Goal: Transaction & Acquisition: Purchase product/service

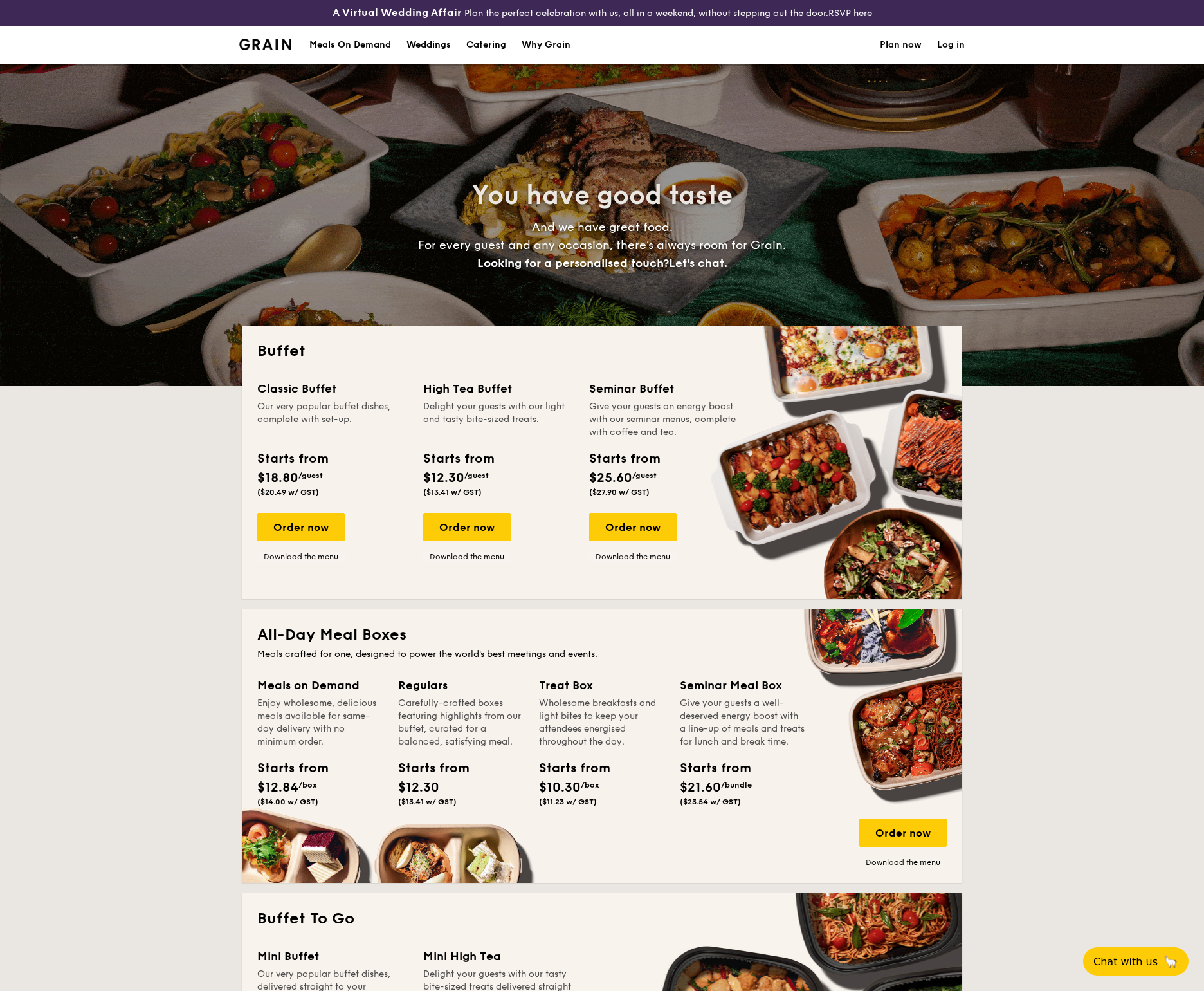
select select
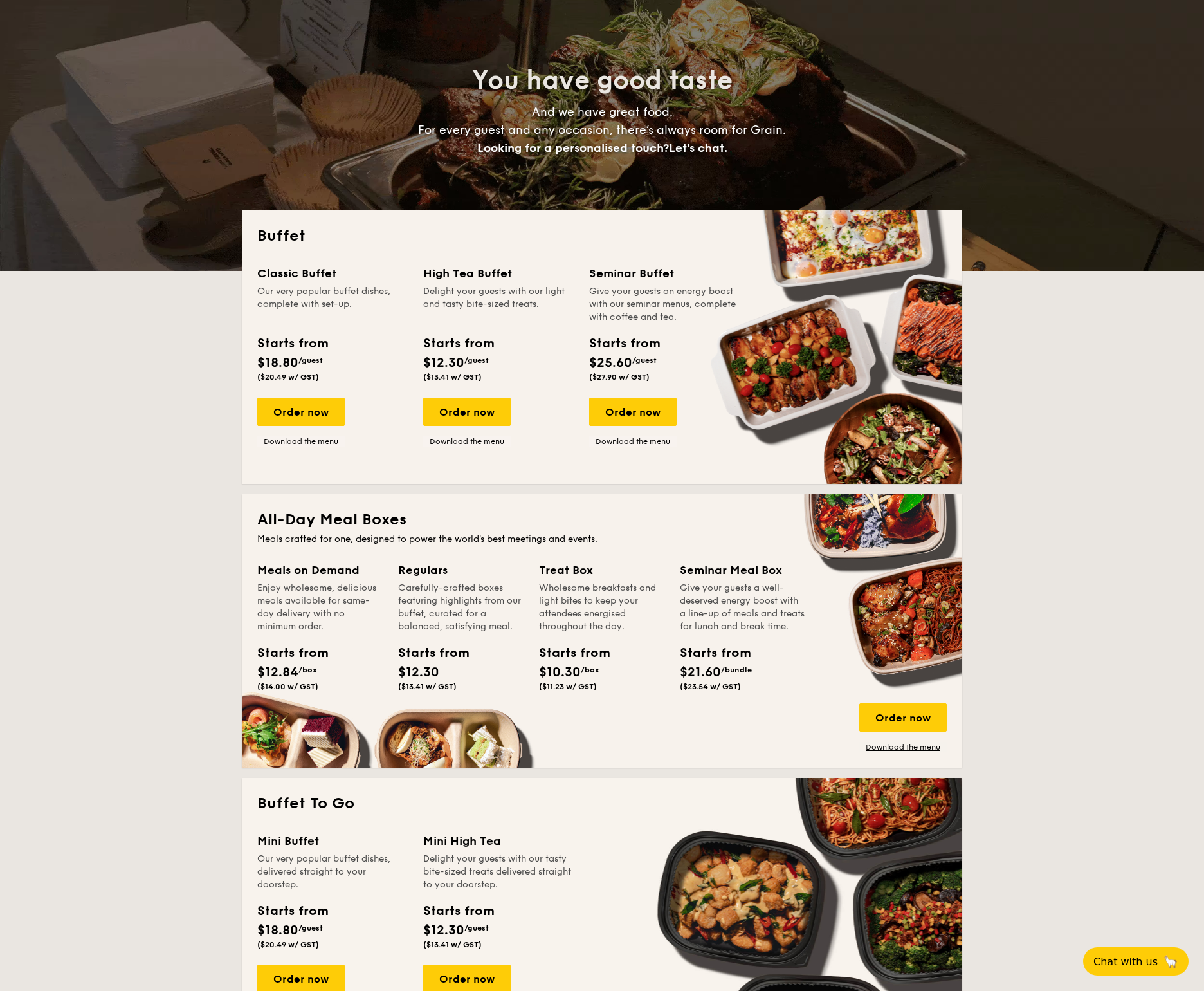
scroll to position [119, 0]
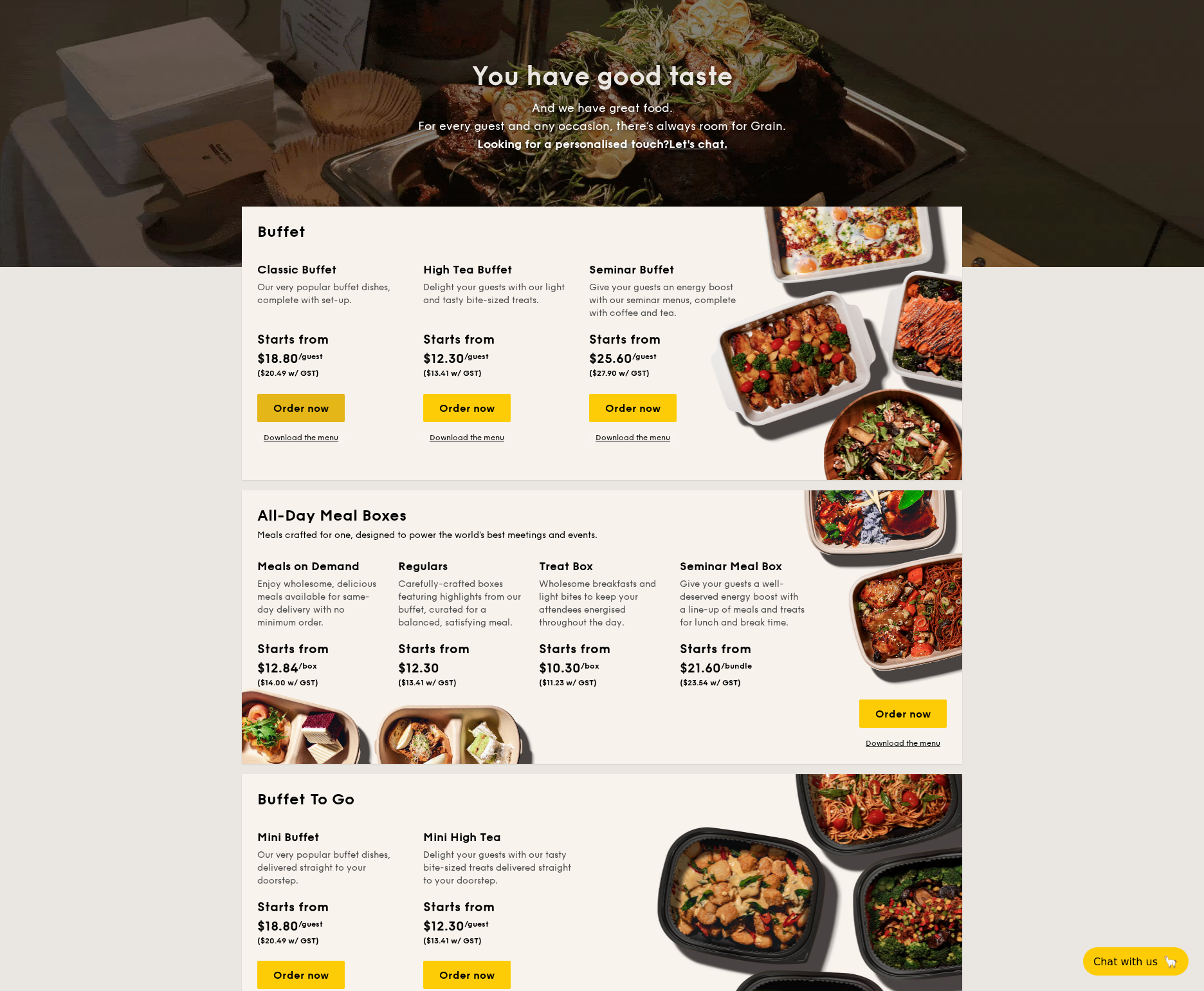
click at [290, 414] on div "Order now" at bounding box center [301, 407] width 88 height 28
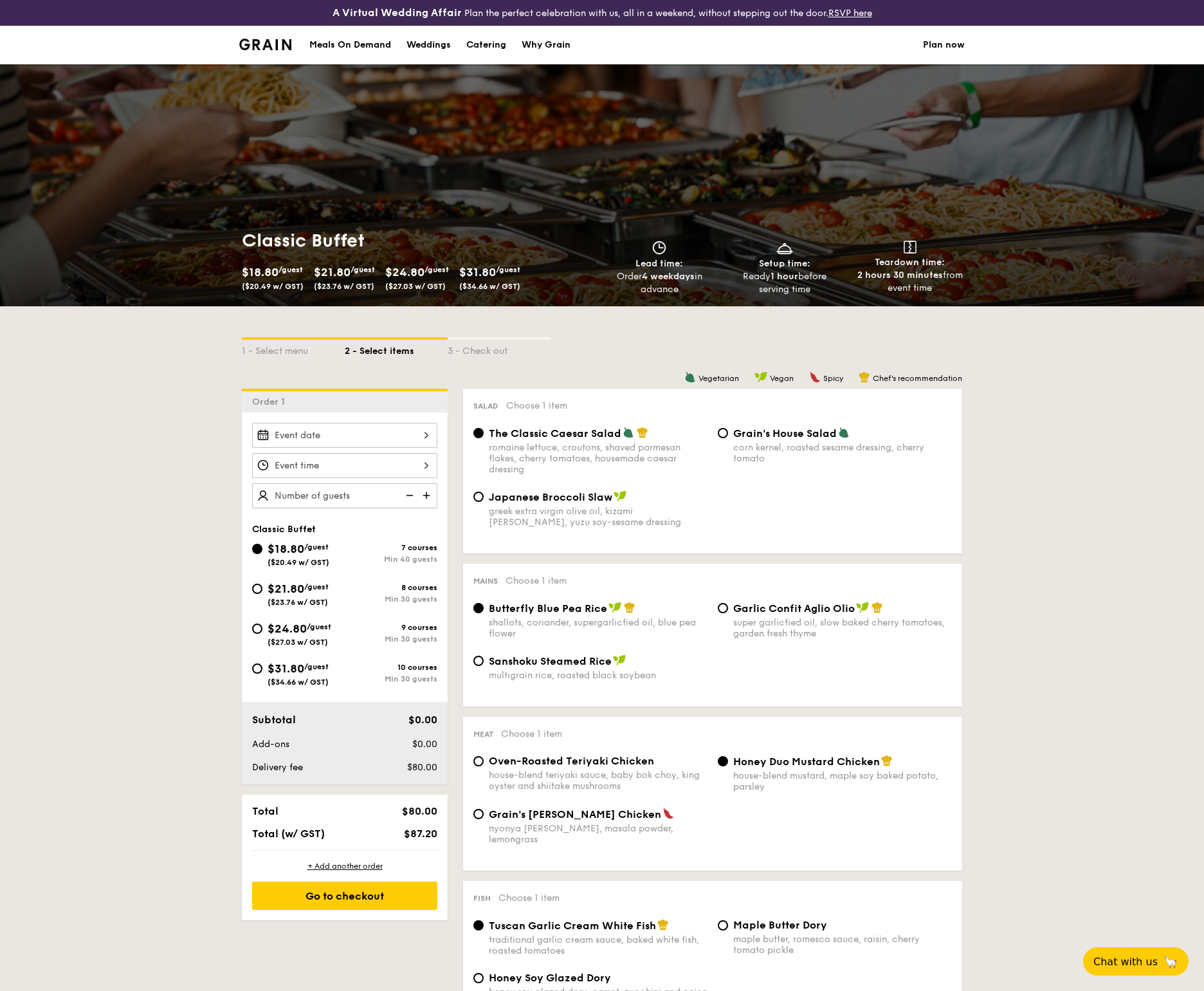
click at [415, 445] on div at bounding box center [345, 435] width 186 height 25
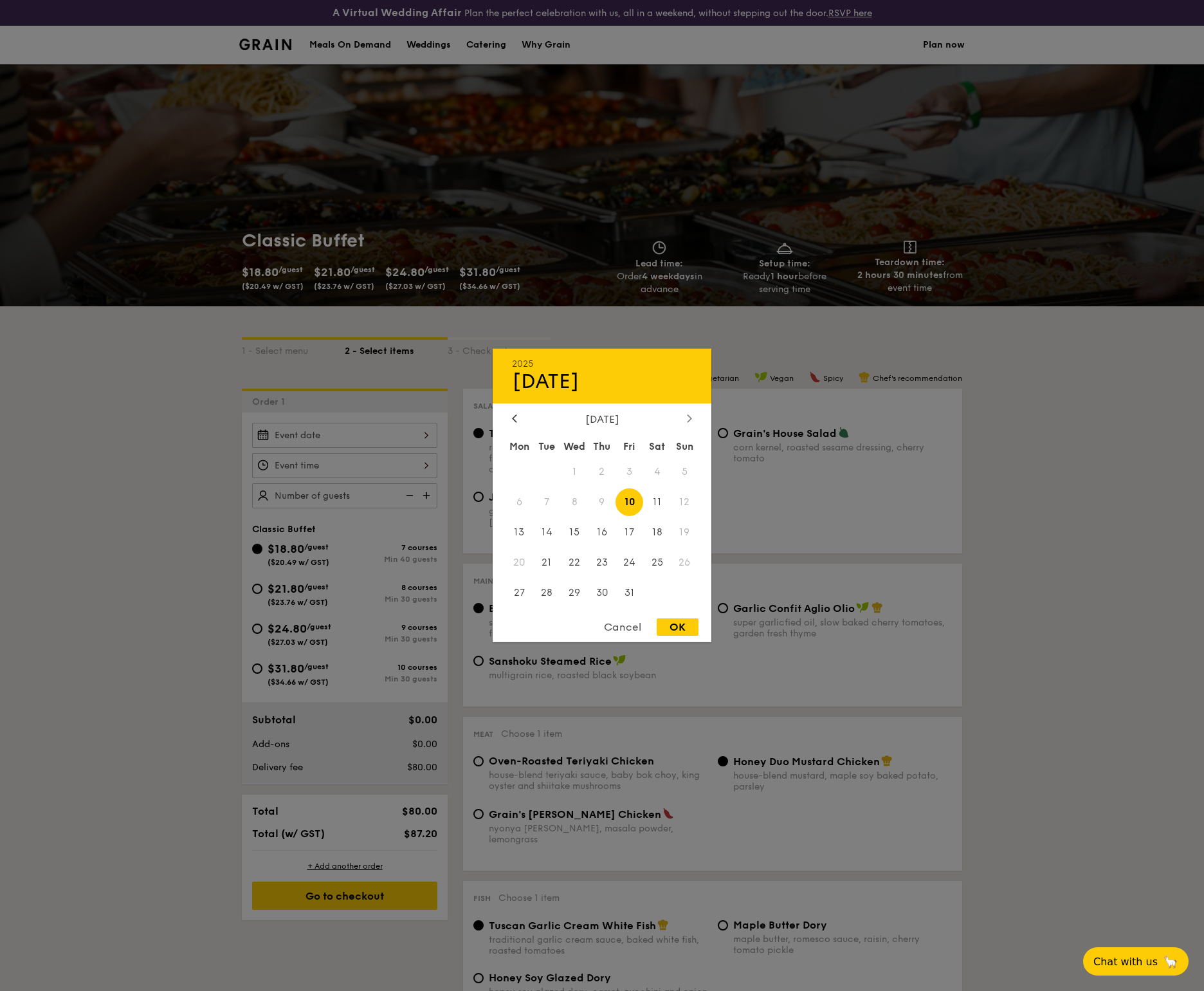
click at [684, 413] on div at bounding box center [689, 419] width 12 height 12
click at [666, 490] on span "10" at bounding box center [657, 502] width 28 height 28
click at [686, 625] on div "OK" at bounding box center [678, 627] width 42 height 17
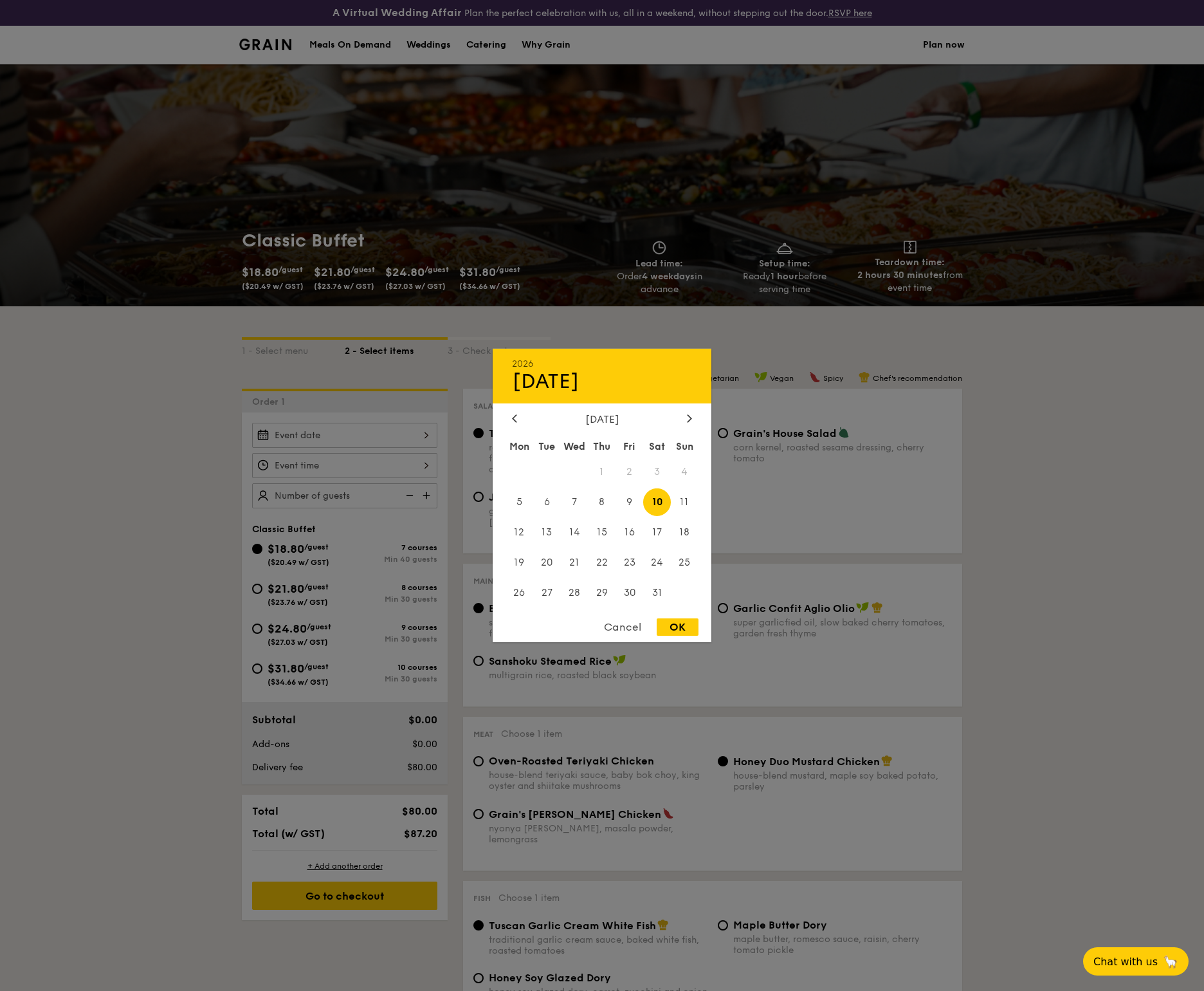
type input "[DATE]"
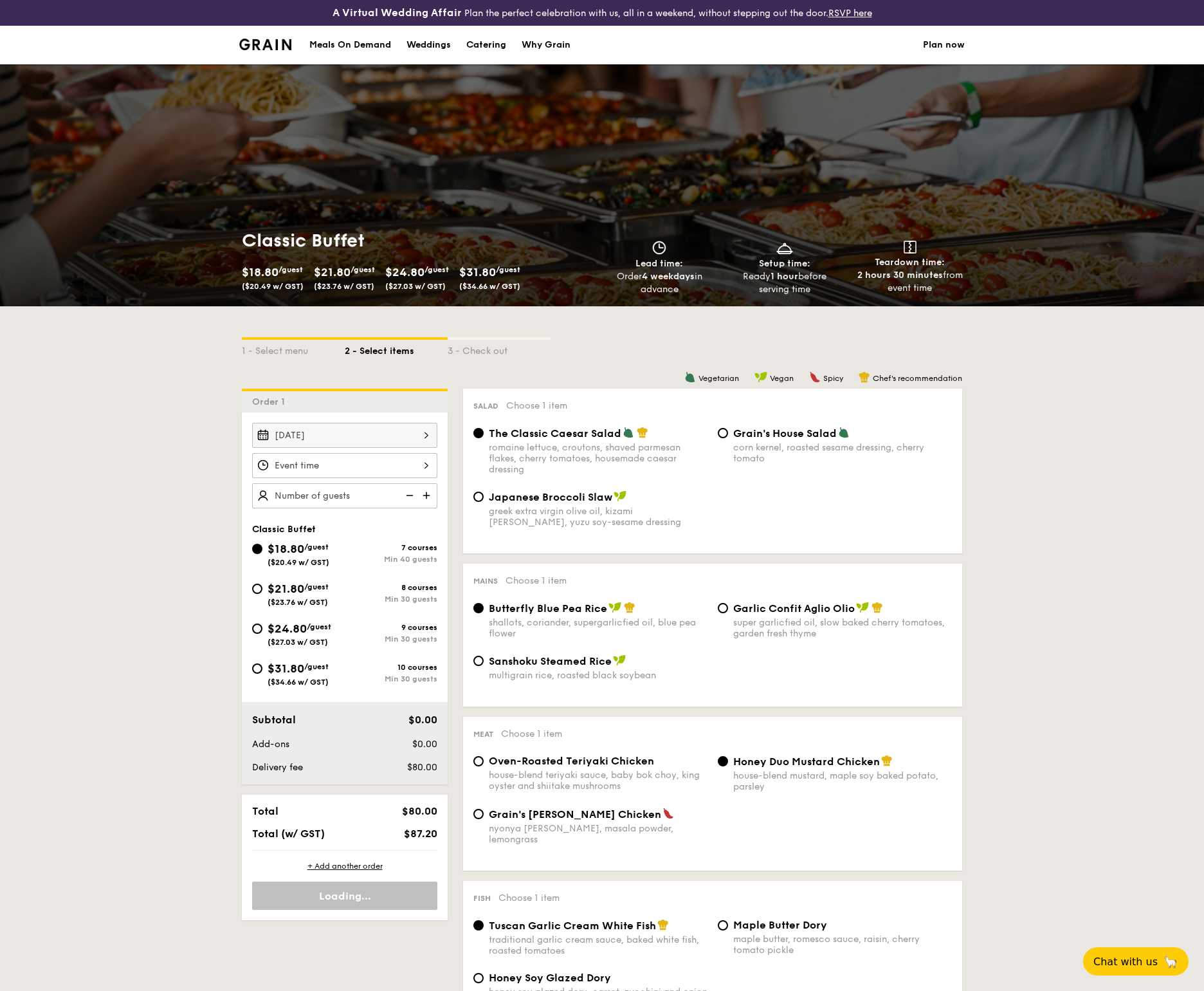
click at [416, 463] on div at bounding box center [345, 465] width 186 height 25
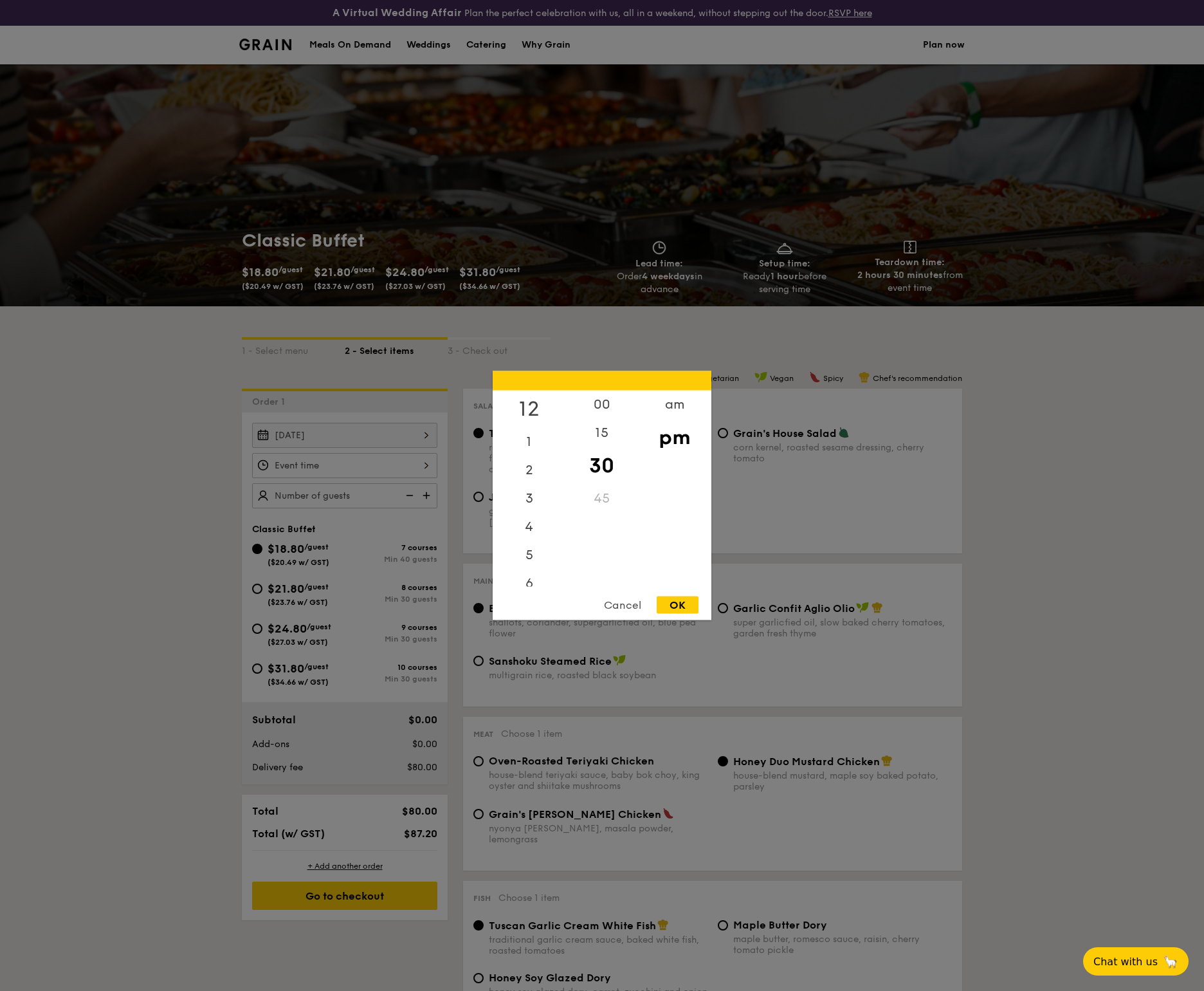
click at [531, 411] on div "12" at bounding box center [529, 409] width 72 height 37
click at [615, 409] on div "00" at bounding box center [602, 409] width 72 height 37
click at [681, 439] on div "pm" at bounding box center [674, 437] width 72 height 37
click at [681, 600] on div "OK" at bounding box center [678, 605] width 42 height 17
type input "12:00PM"
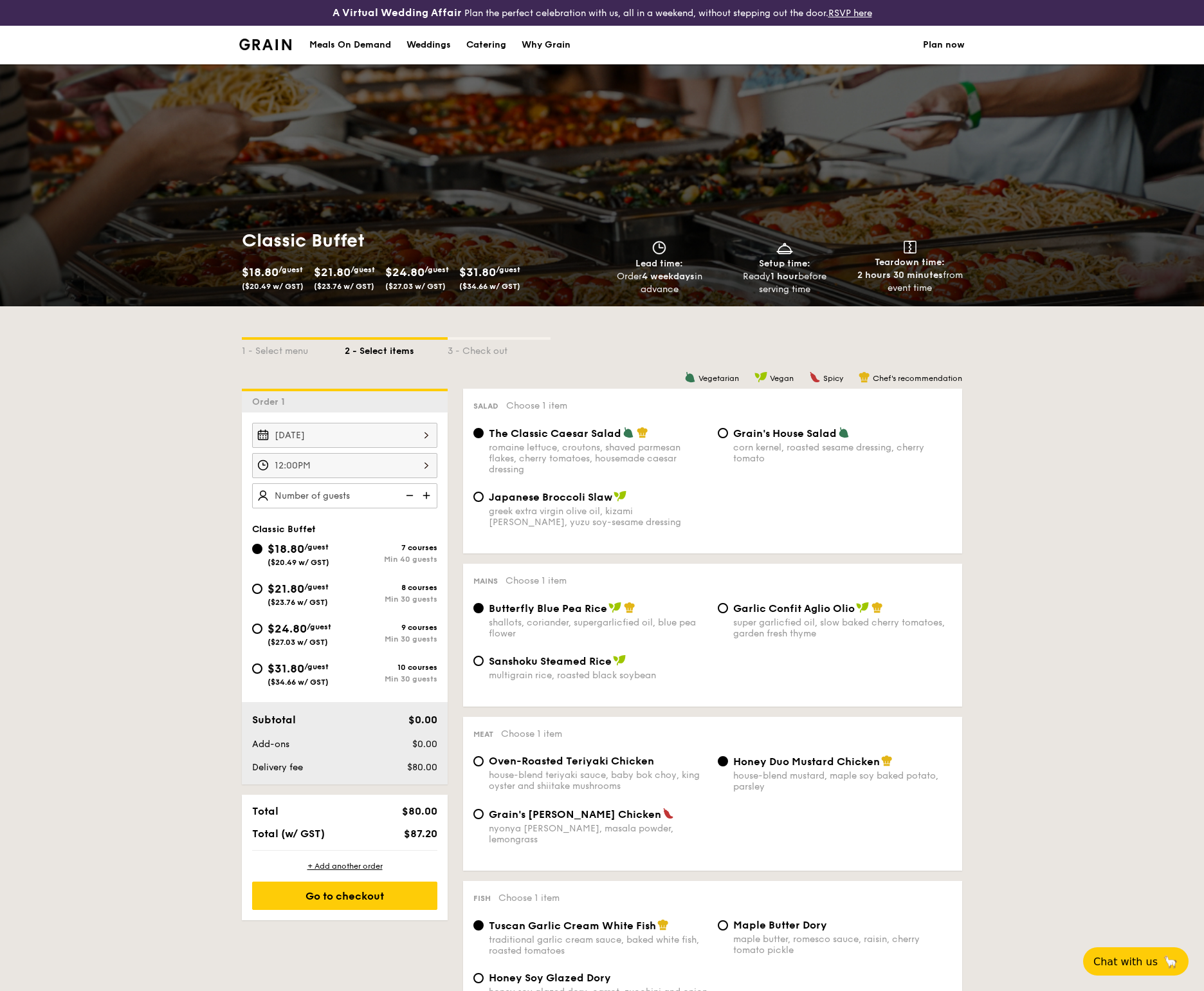
click at [431, 501] on img at bounding box center [428, 496] width 20 height 25
click at [409, 497] on img at bounding box center [408, 496] width 20 height 25
type input "40"
click at [265, 586] on div "$21.80 /guest ($23.76 w/ GST)" at bounding box center [299, 593] width 93 height 27
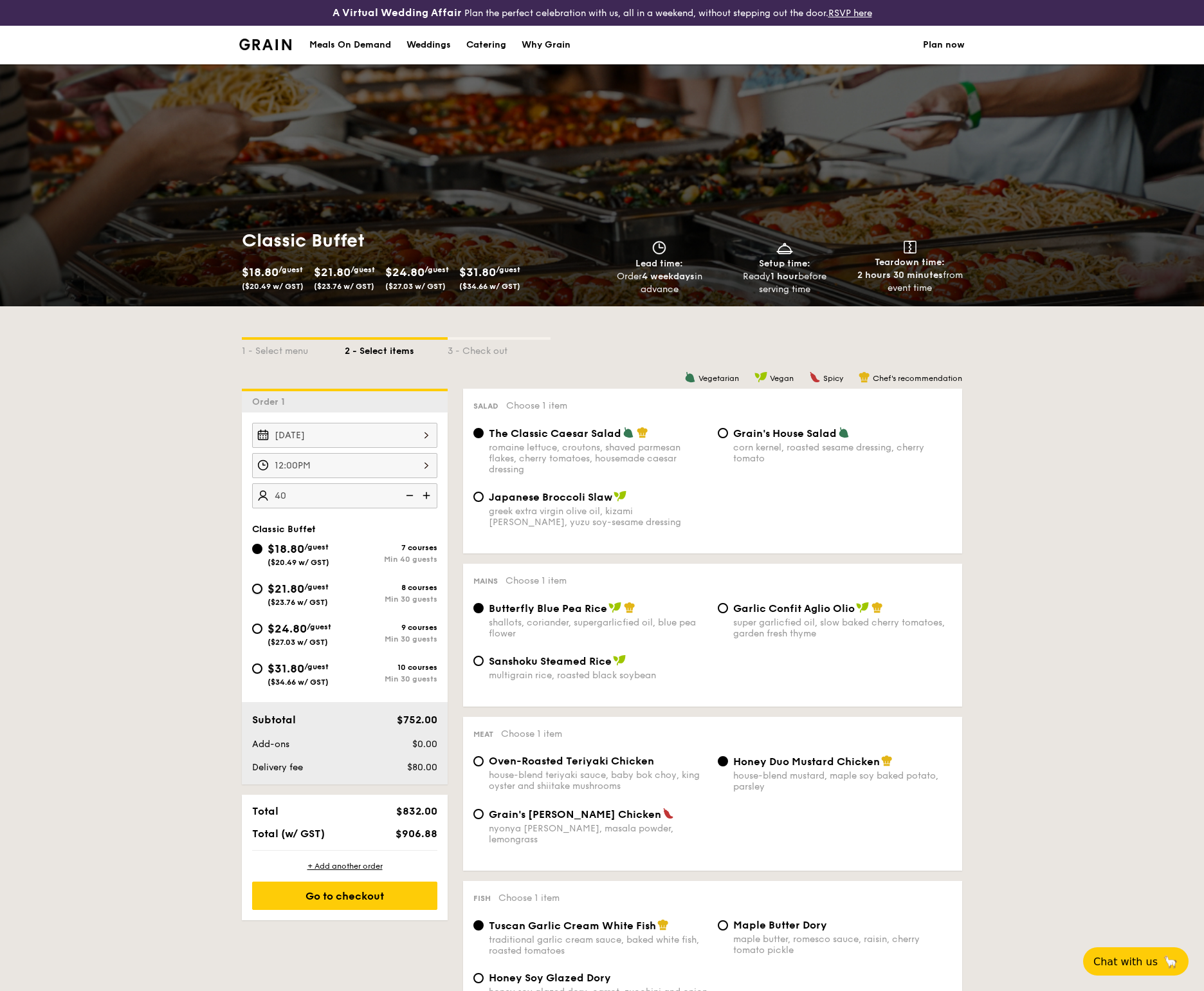
click at [262, 586] on input "$21.80 /guest ($23.76 w/ GST) 8 courses Min 30 guests" at bounding box center [257, 589] width 10 height 10
radio input "true"
type input "40 guests"
radio input "true"
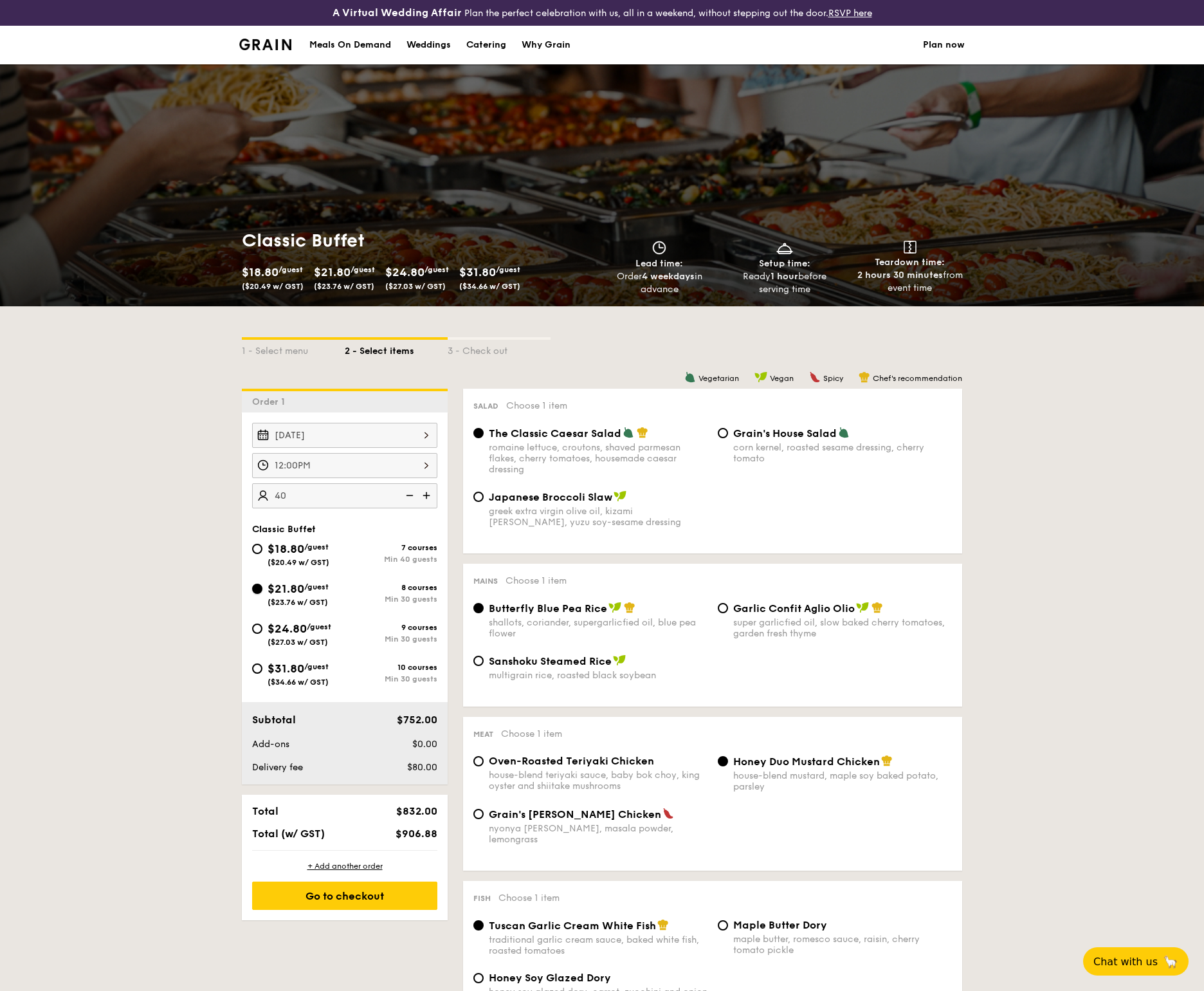
radio input "true"
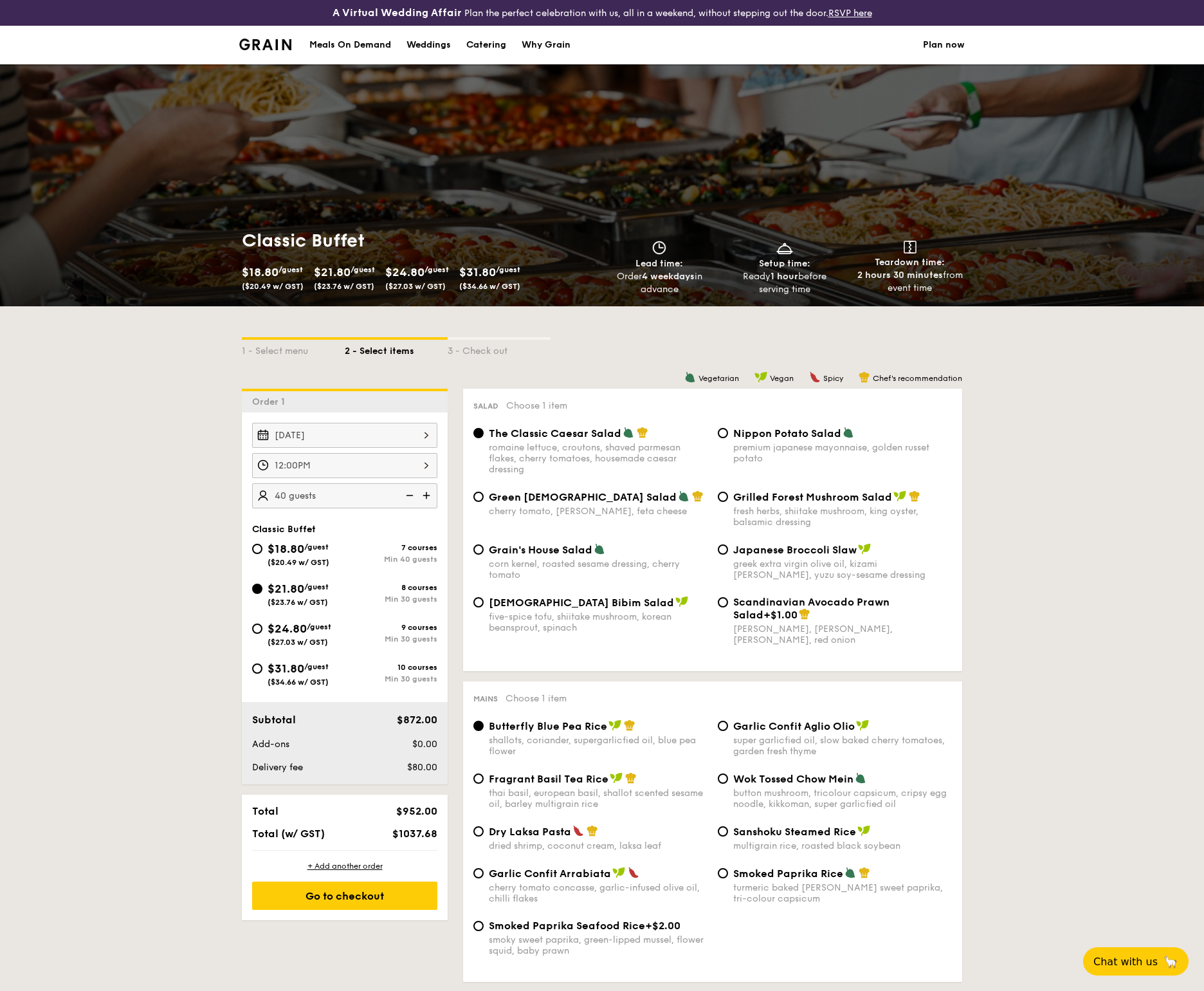
click at [409, 496] on img at bounding box center [408, 496] width 20 height 25
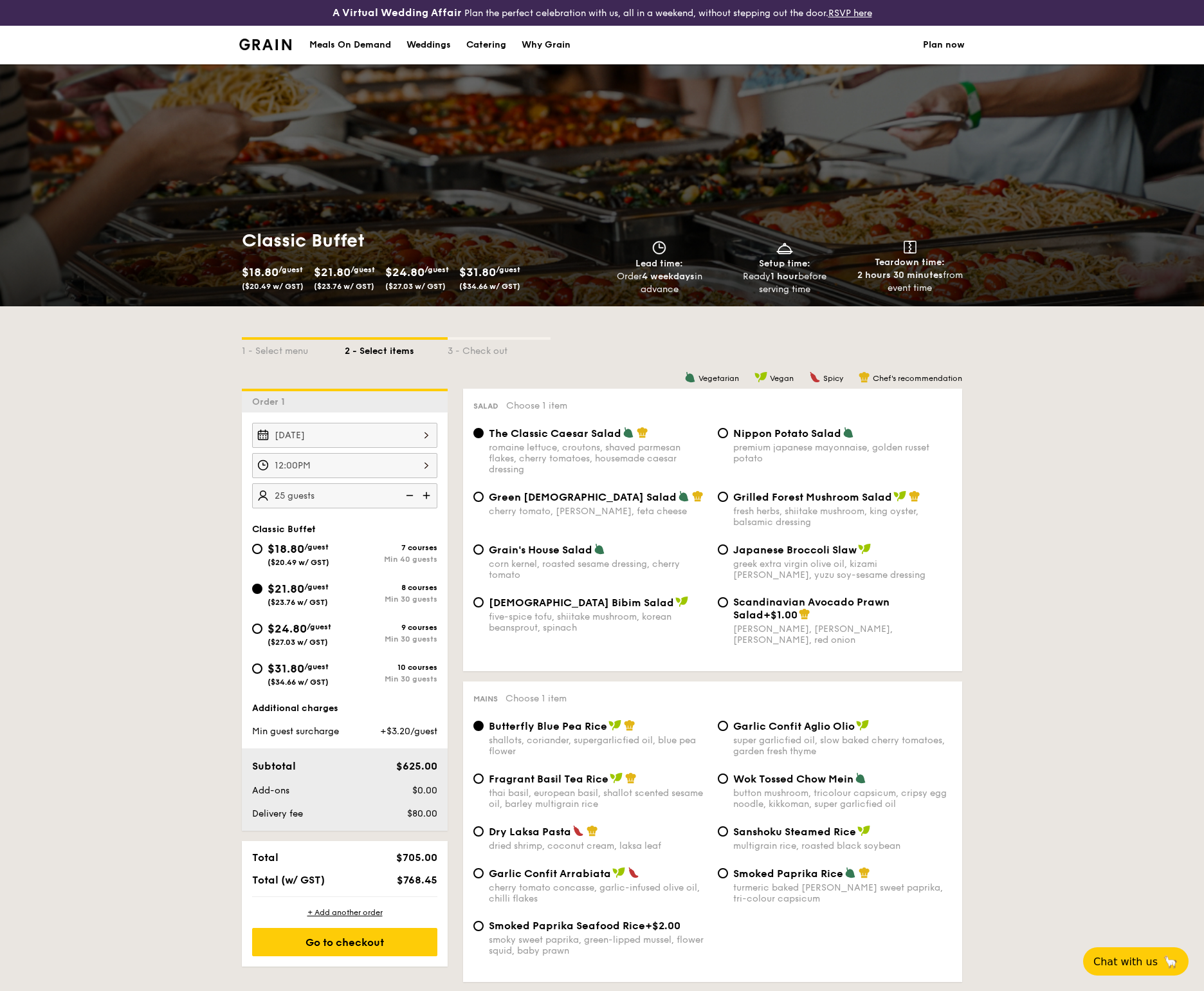
click at [433, 495] on img at bounding box center [428, 496] width 20 height 25
type input "30 guests"
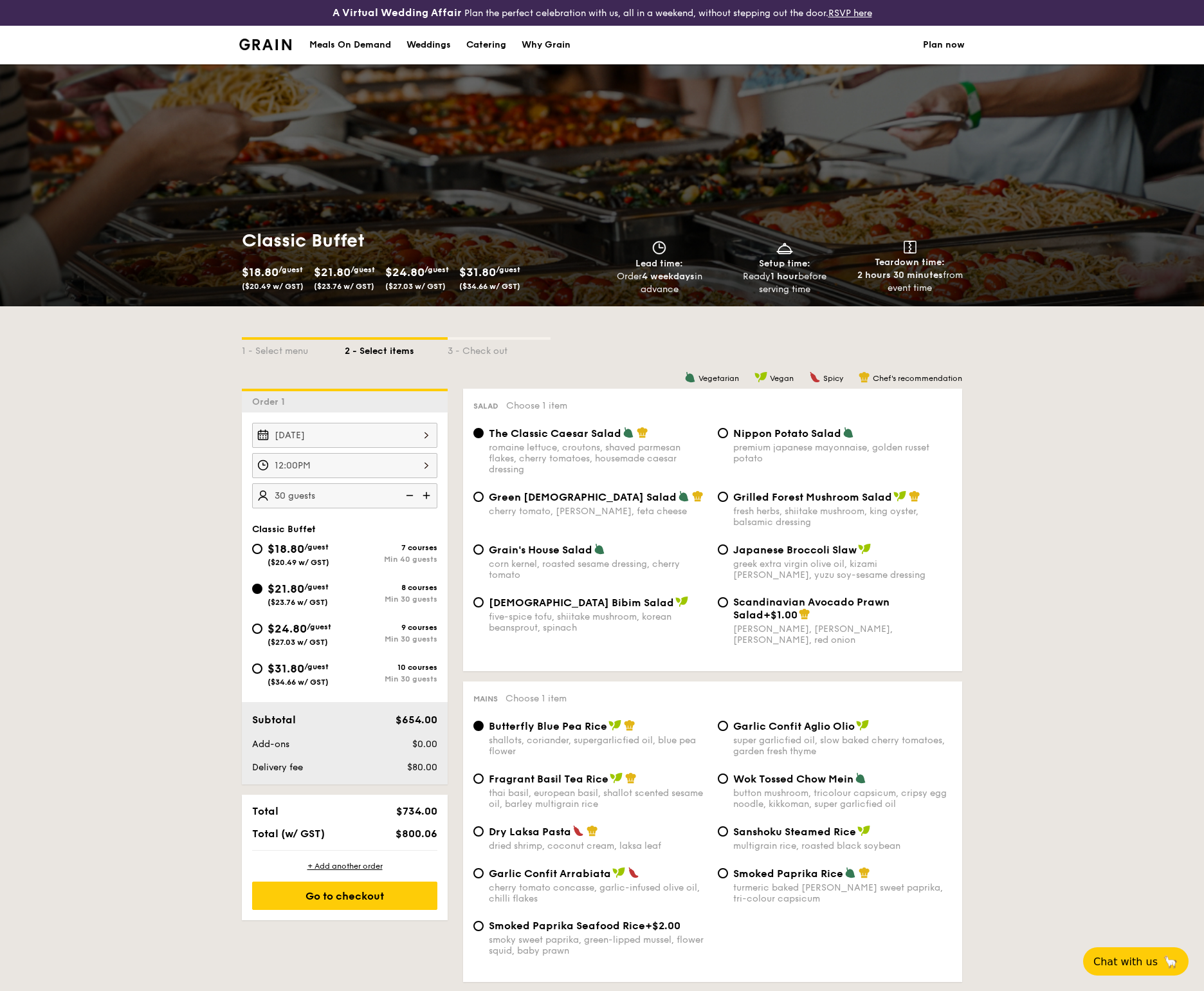
click at [481, 48] on div "Catering" at bounding box center [486, 45] width 40 height 38
select select
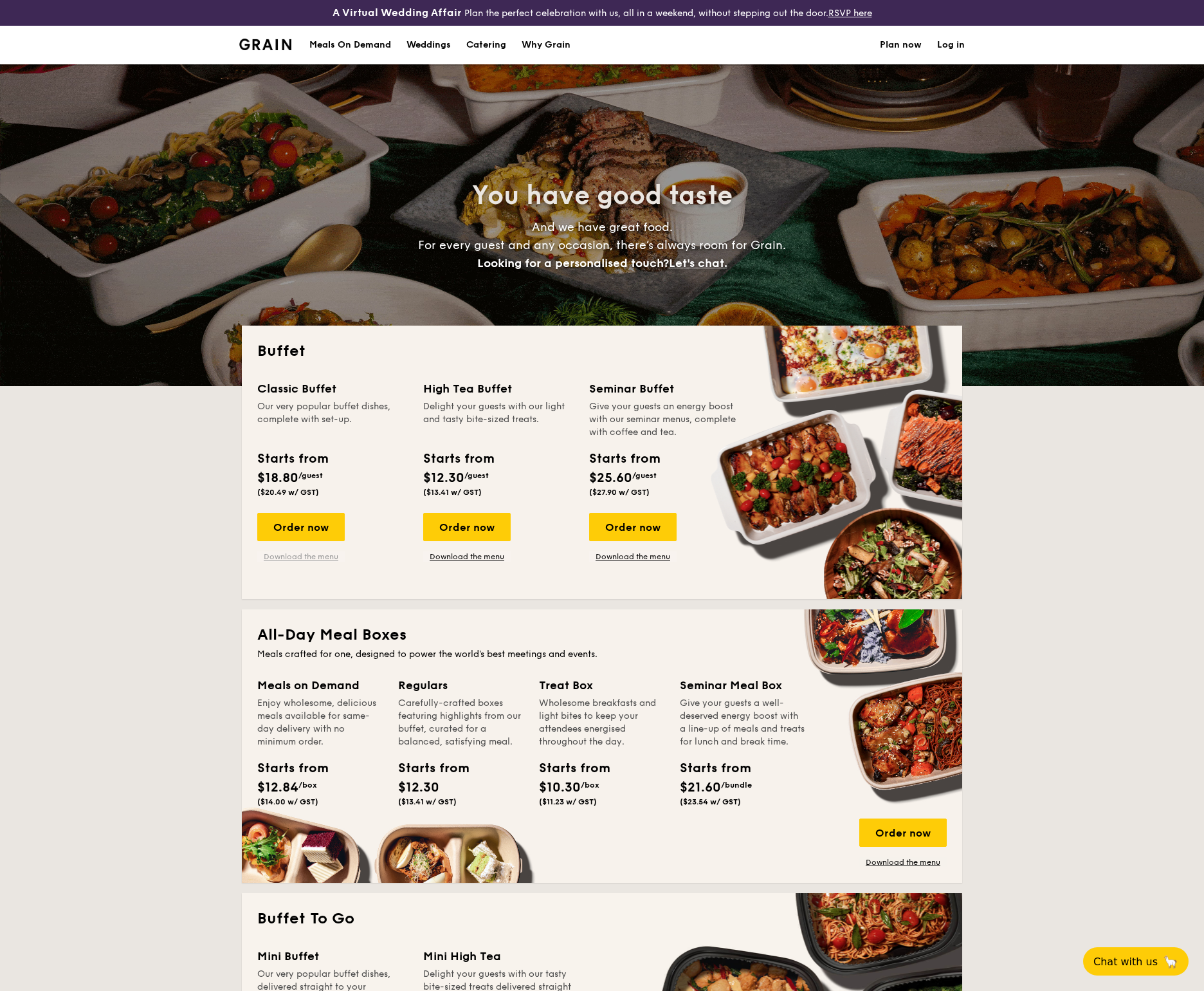
click at [327, 555] on link "Download the menu" at bounding box center [301, 557] width 88 height 10
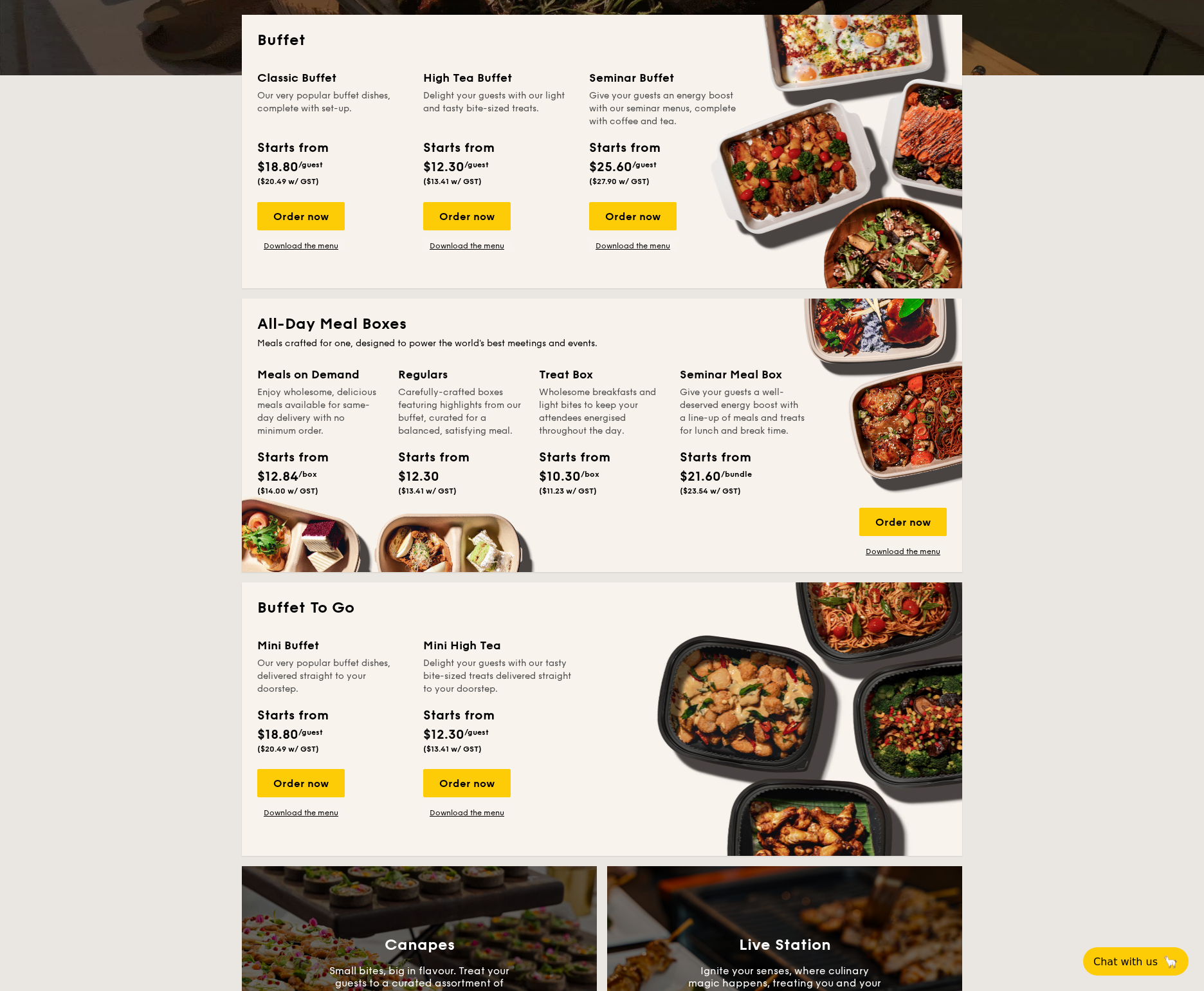
scroll to position [409, 0]
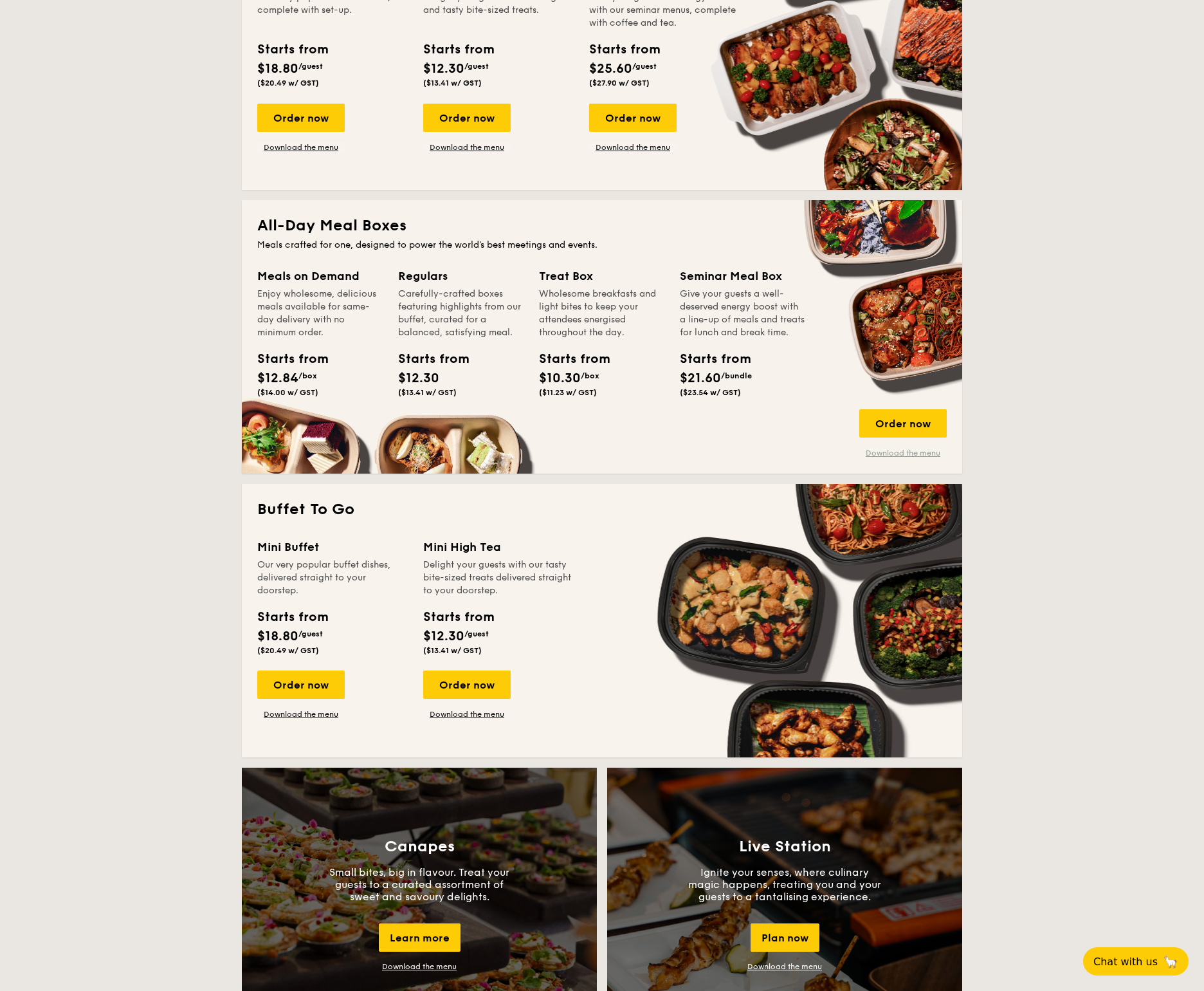
click at [913, 456] on link "Download the menu" at bounding box center [903, 453] width 88 height 10
click at [884, 423] on div "Order now" at bounding box center [903, 423] width 88 height 28
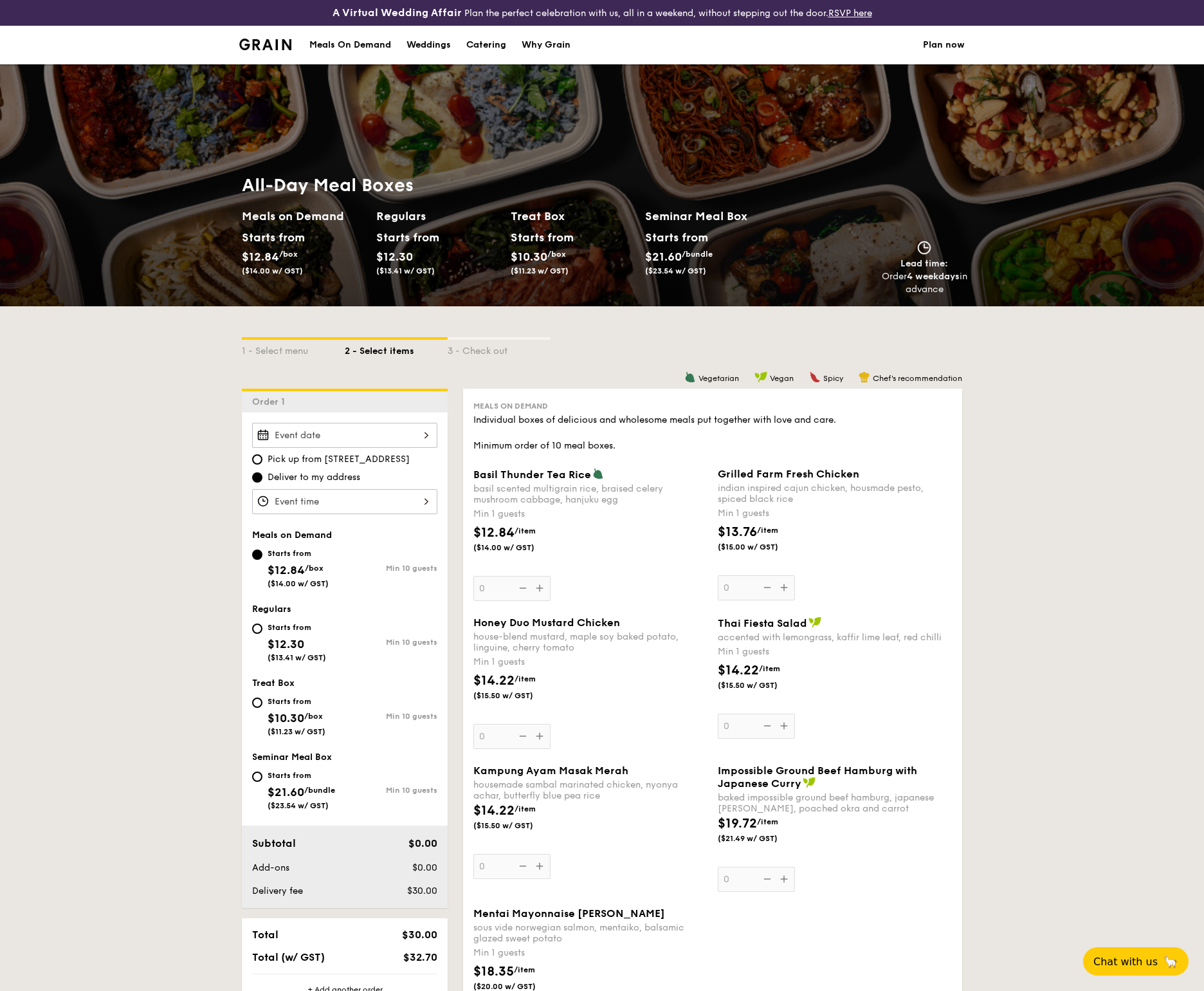
click at [324, 439] on div at bounding box center [345, 435] width 186 height 25
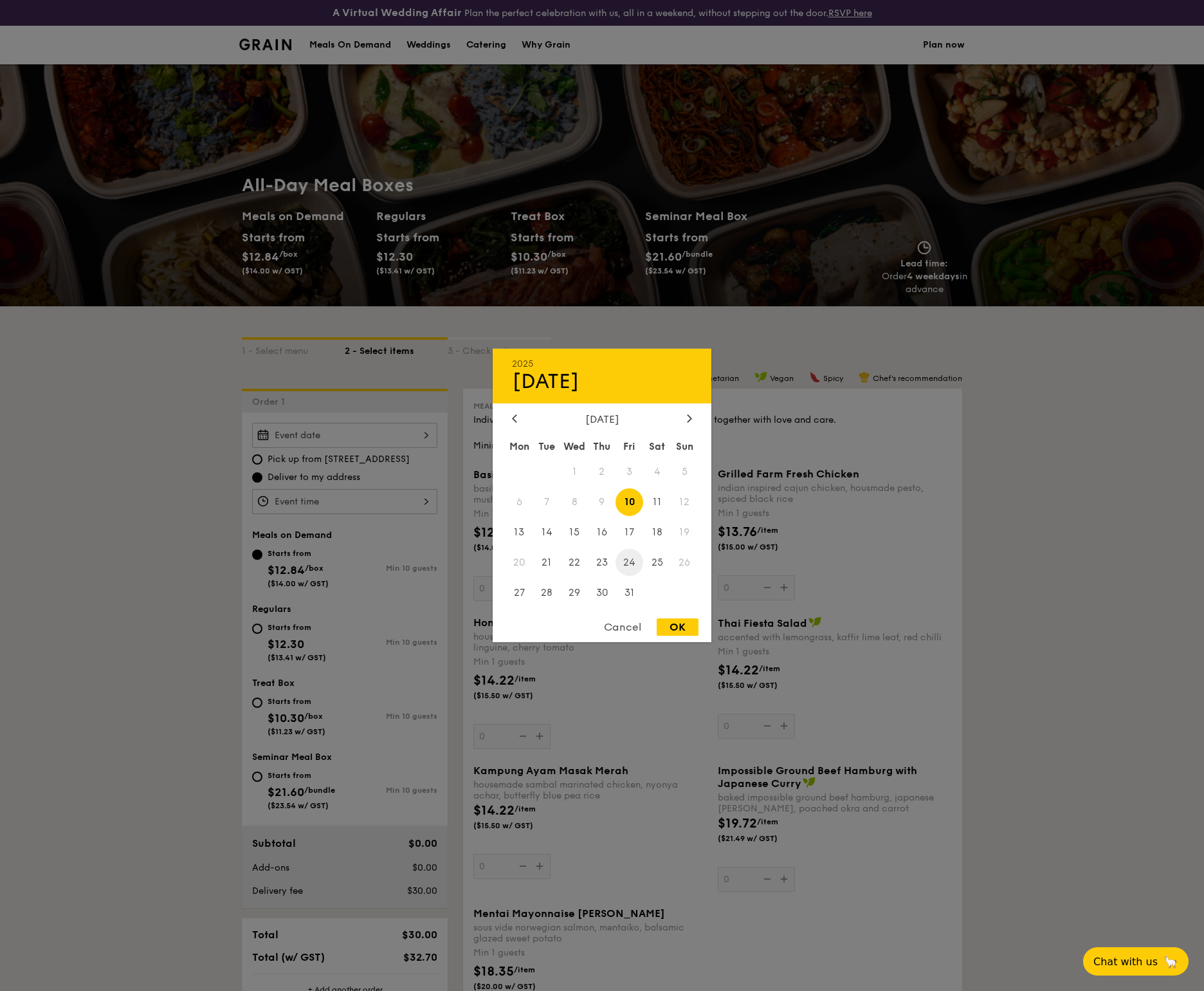
click at [630, 566] on span "24" at bounding box center [629, 562] width 28 height 28
click at [689, 623] on div "OK" at bounding box center [678, 627] width 42 height 17
type input "[DATE]"
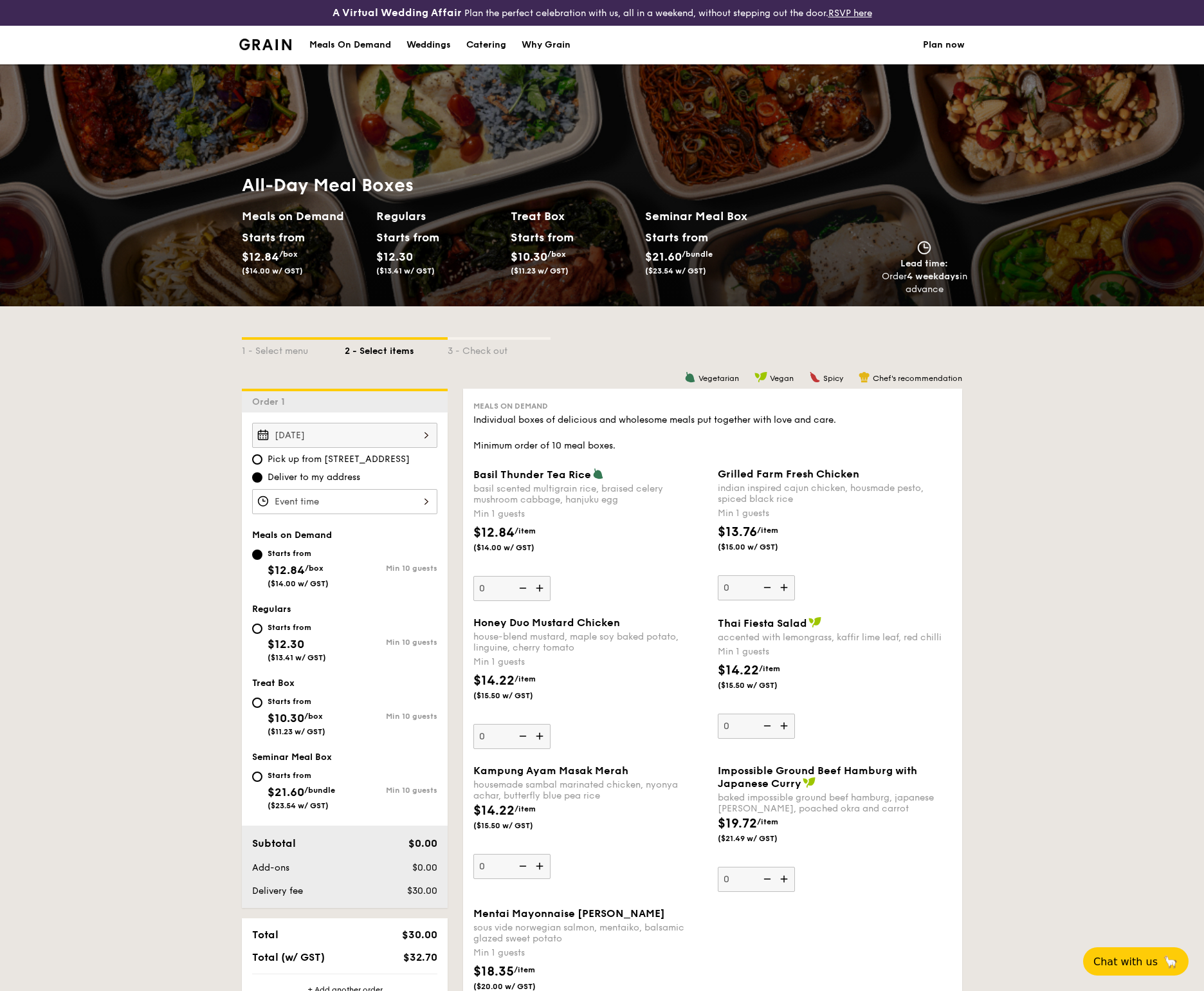
click at [419, 500] on div at bounding box center [345, 502] width 186 height 25
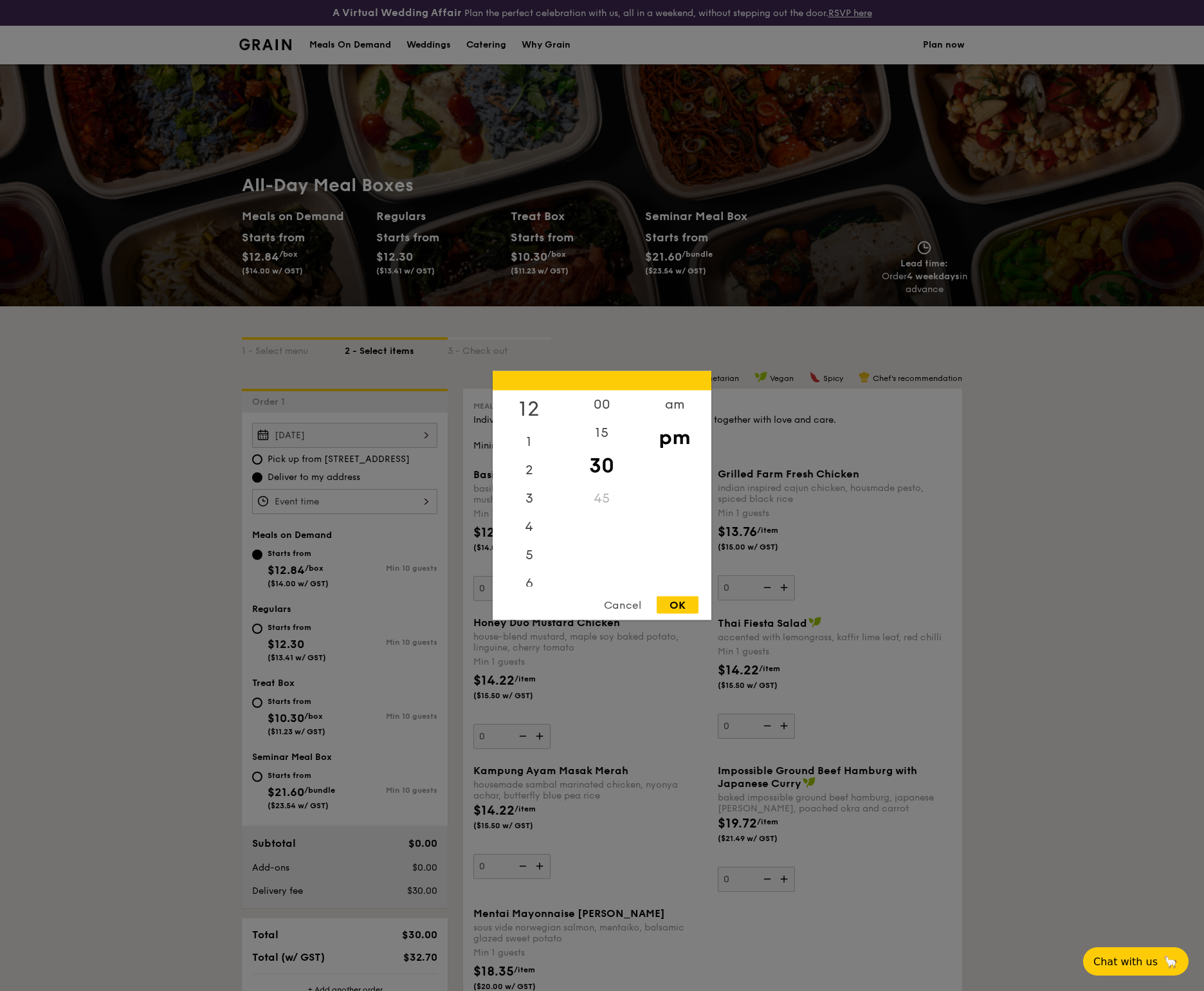
click at [528, 405] on div "12" at bounding box center [529, 409] width 72 height 37
click at [614, 407] on div "00" at bounding box center [602, 409] width 72 height 37
click at [683, 436] on div "pm" at bounding box center [674, 437] width 72 height 37
click at [682, 600] on div "OK" at bounding box center [678, 605] width 42 height 17
type input "12:00PM"
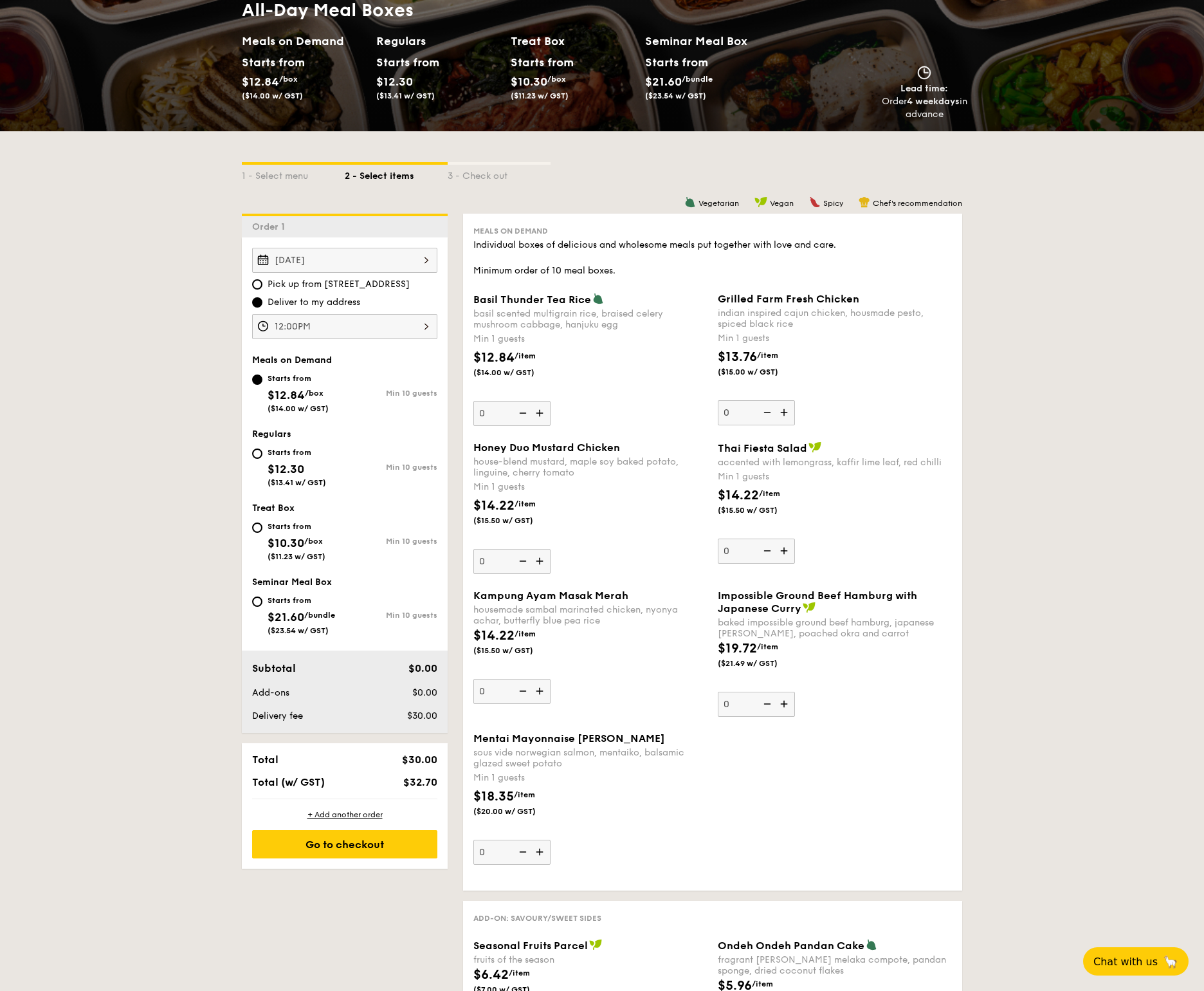
scroll to position [175, 0]
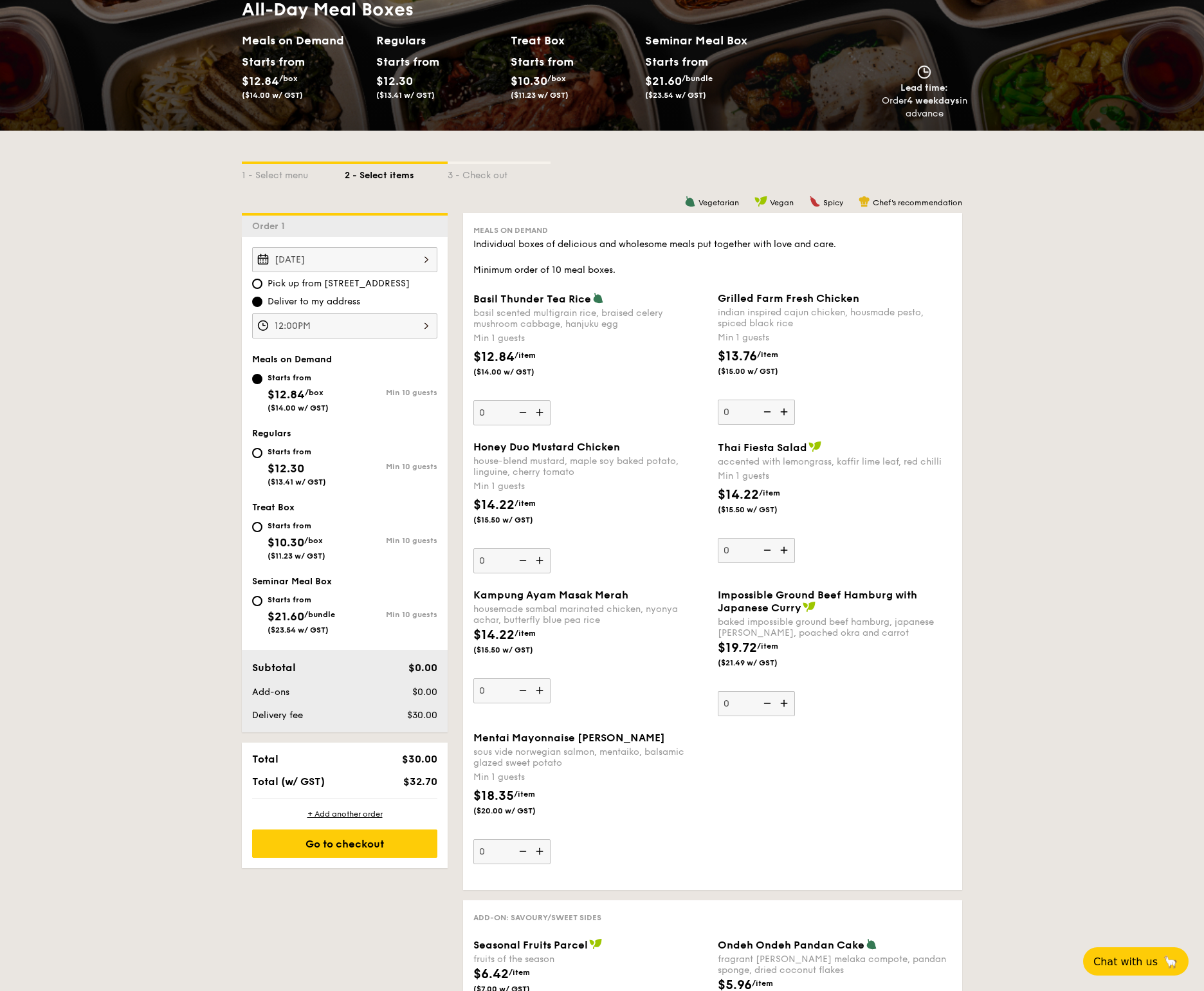
click at [296, 449] on div "Starts from" at bounding box center [296, 452] width 59 height 10
click at [262, 449] on input "Starts from $12.30 ($13.41 w/ GST) Min 10 guests" at bounding box center [257, 453] width 10 height 10
radio input "true"
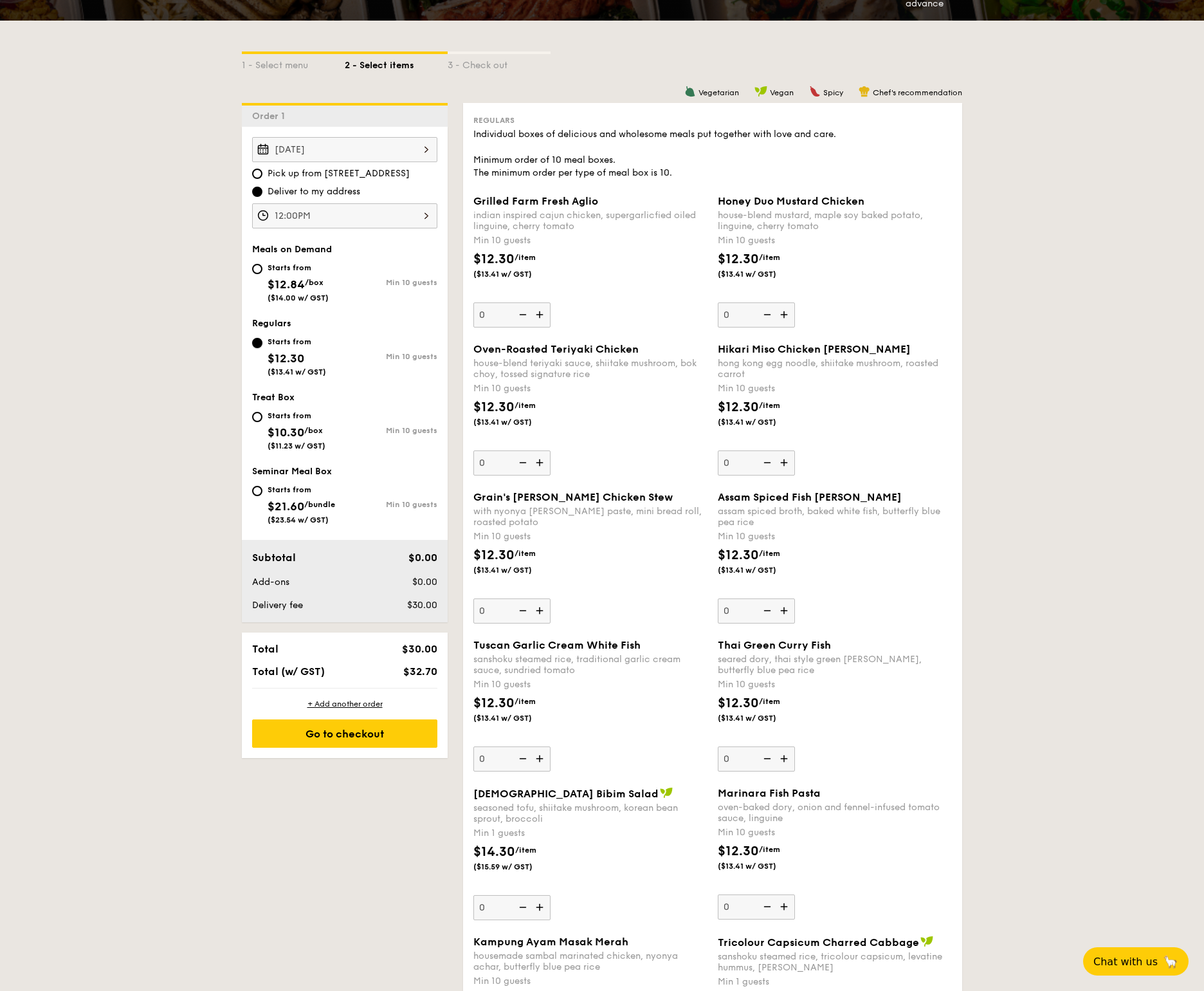
scroll to position [283, 0]
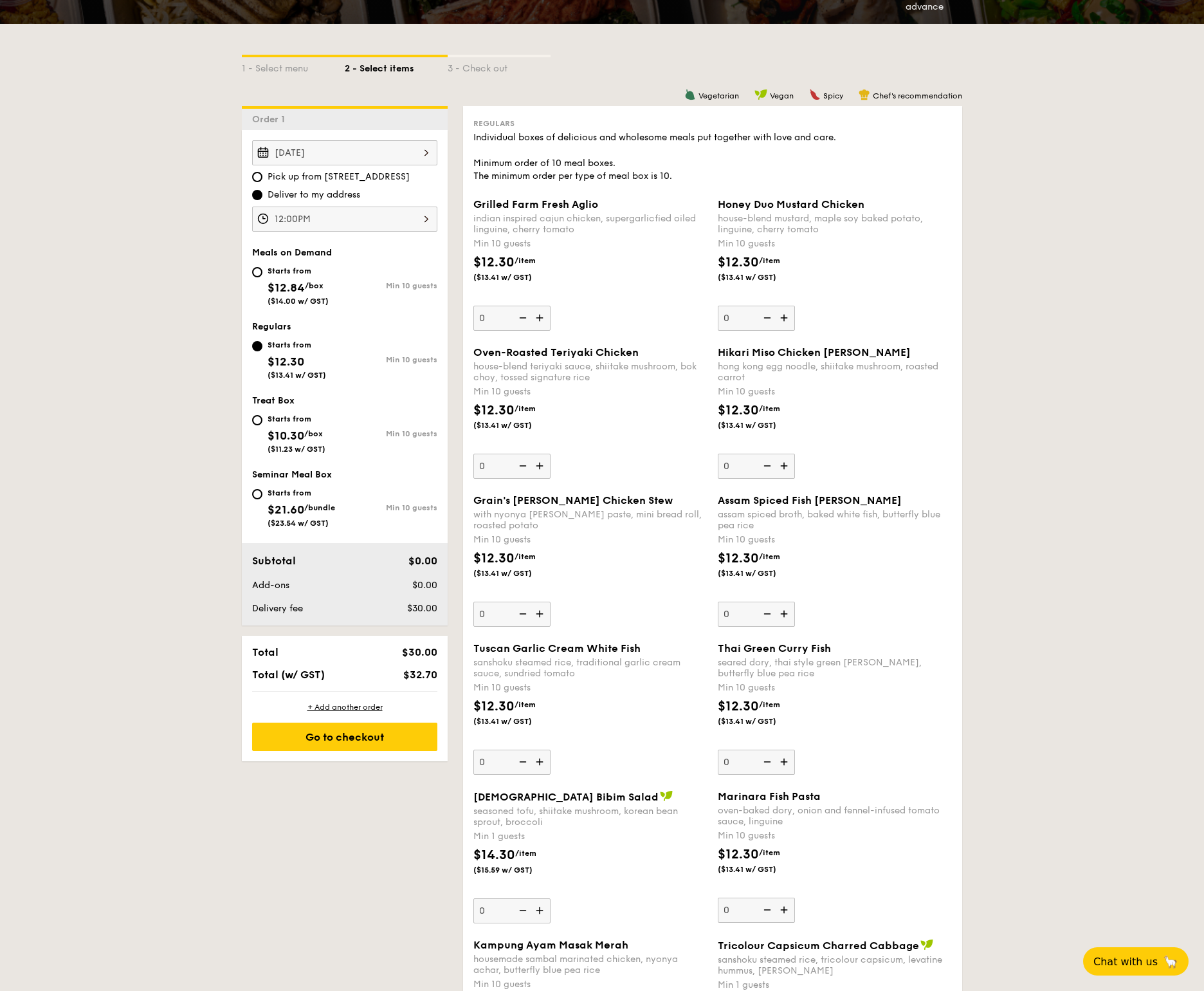
click at [781, 465] on img at bounding box center [785, 466] width 20 height 25
click at [781, 465] on input "0" at bounding box center [757, 466] width 78 height 25
type input "10"
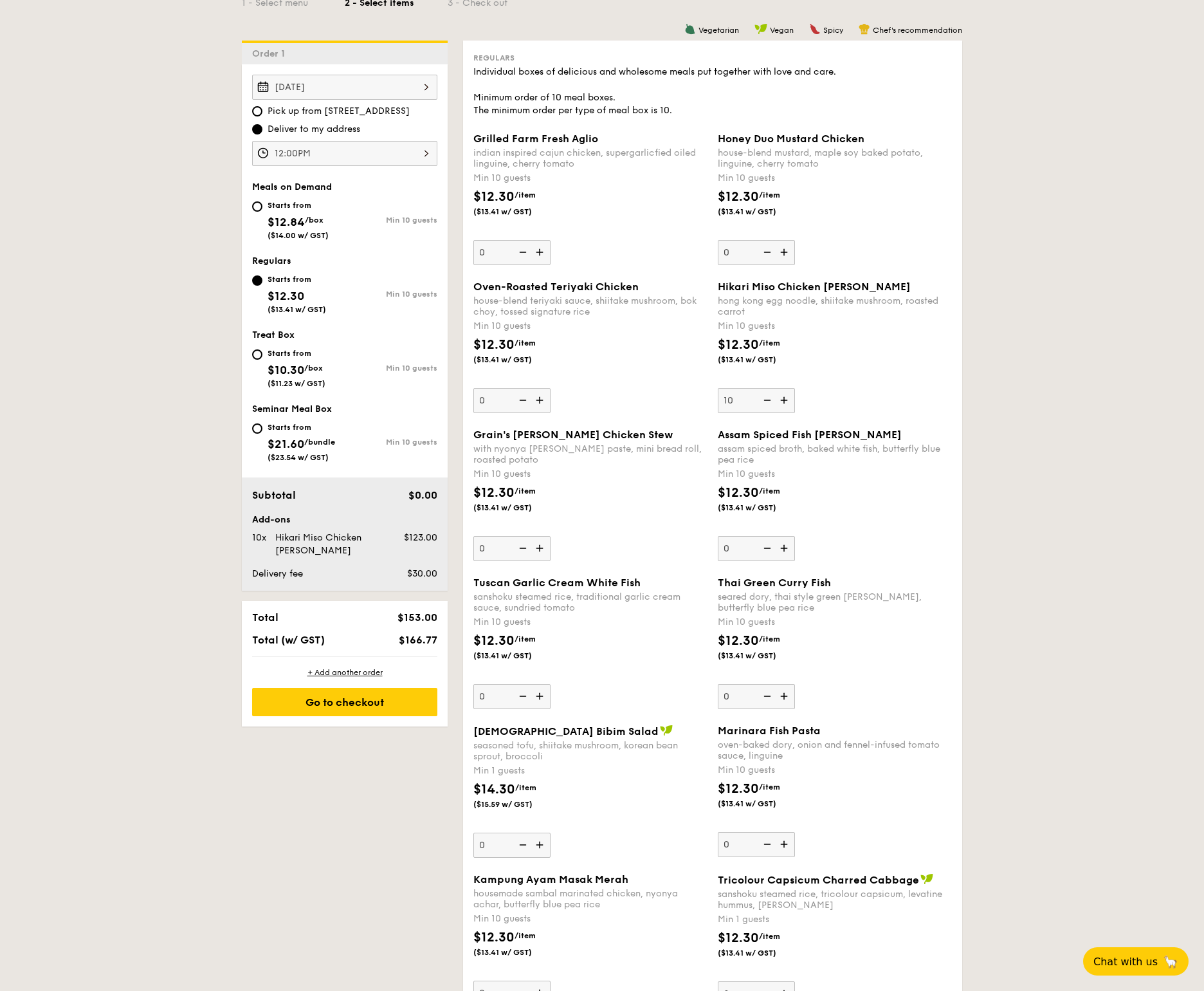
scroll to position [361, 0]
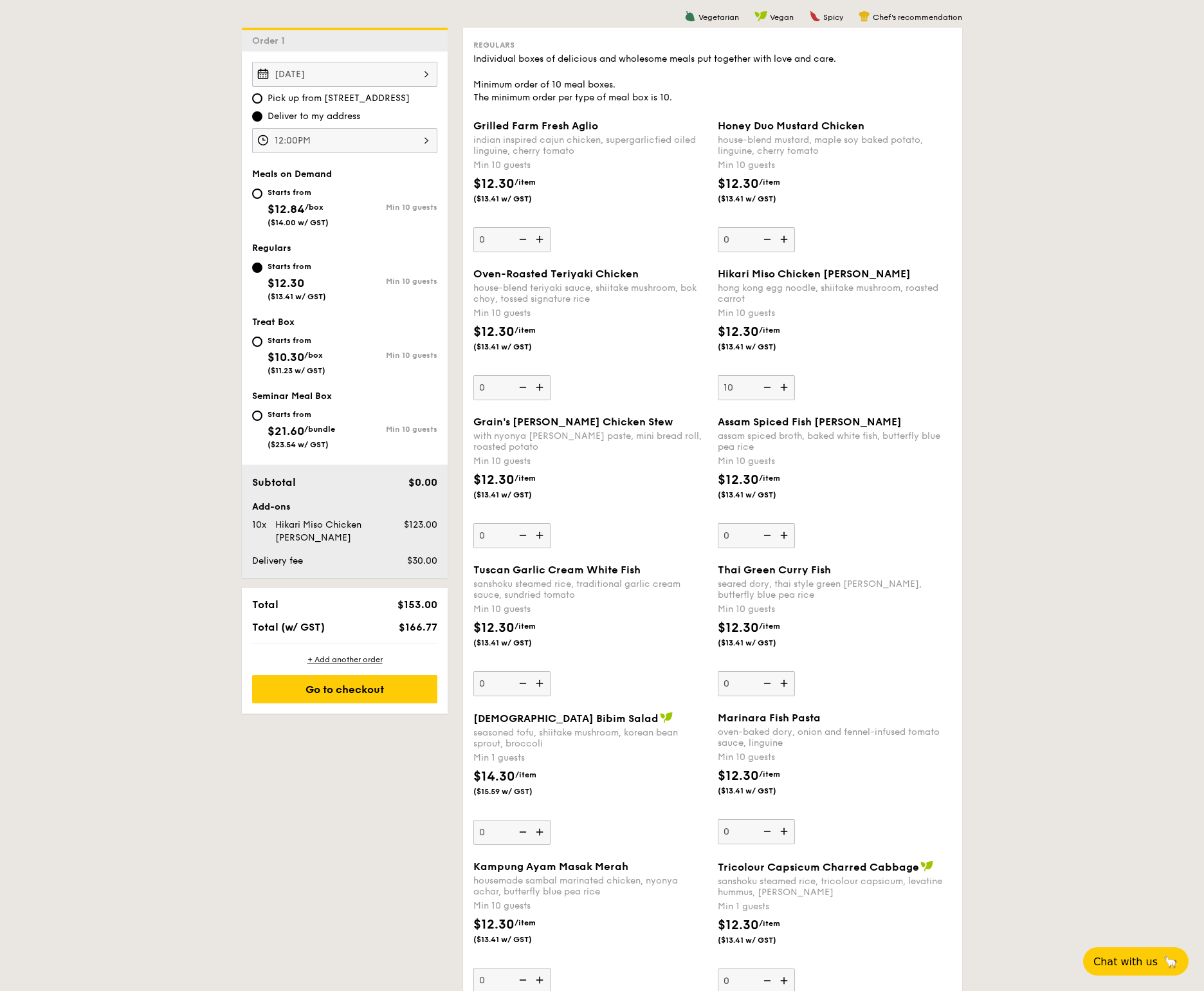
click at [785, 680] on img at bounding box center [785, 684] width 20 height 25
click at [785, 680] on input "0" at bounding box center [757, 684] width 78 height 25
type input "10"
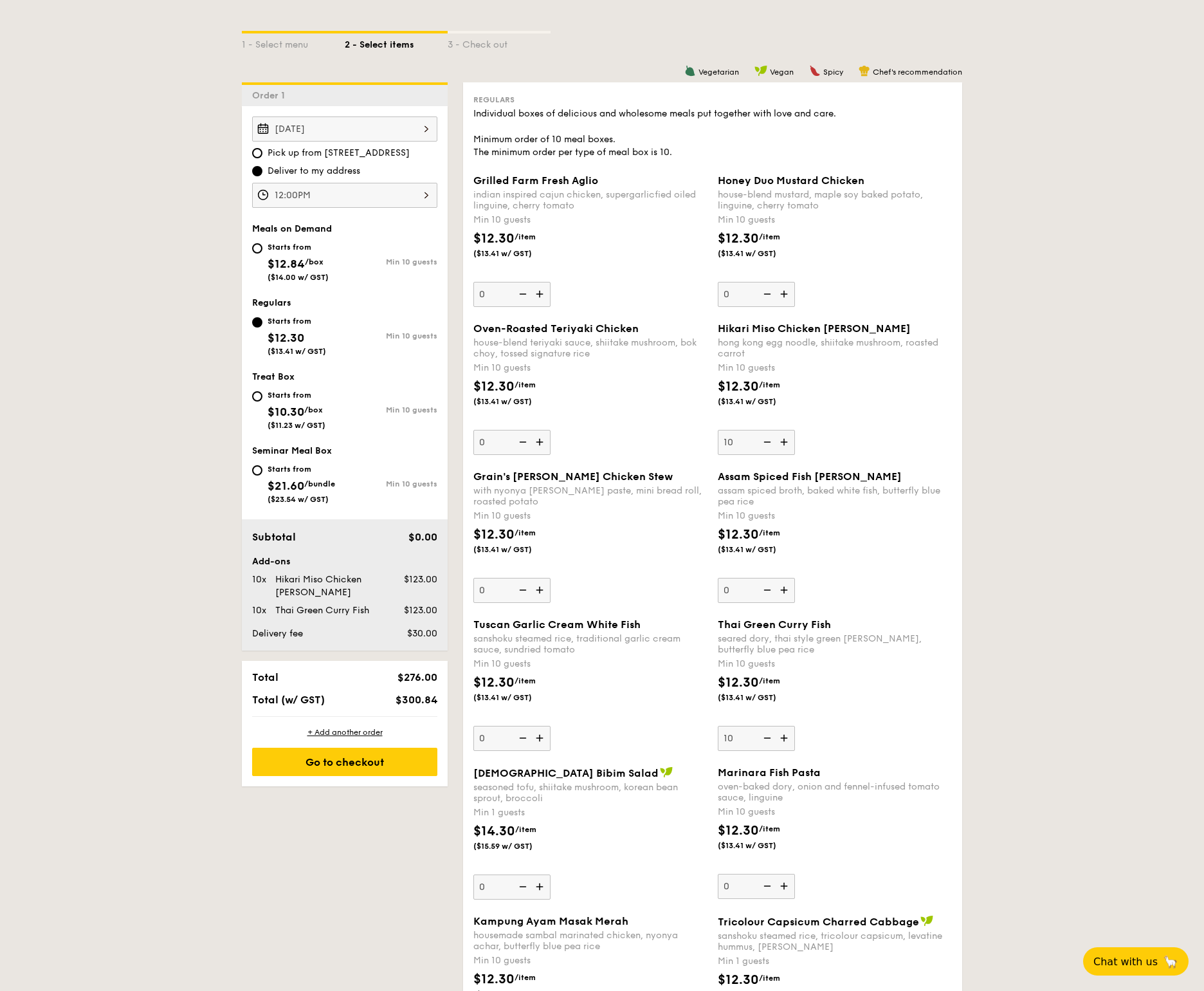
scroll to position [347, 0]
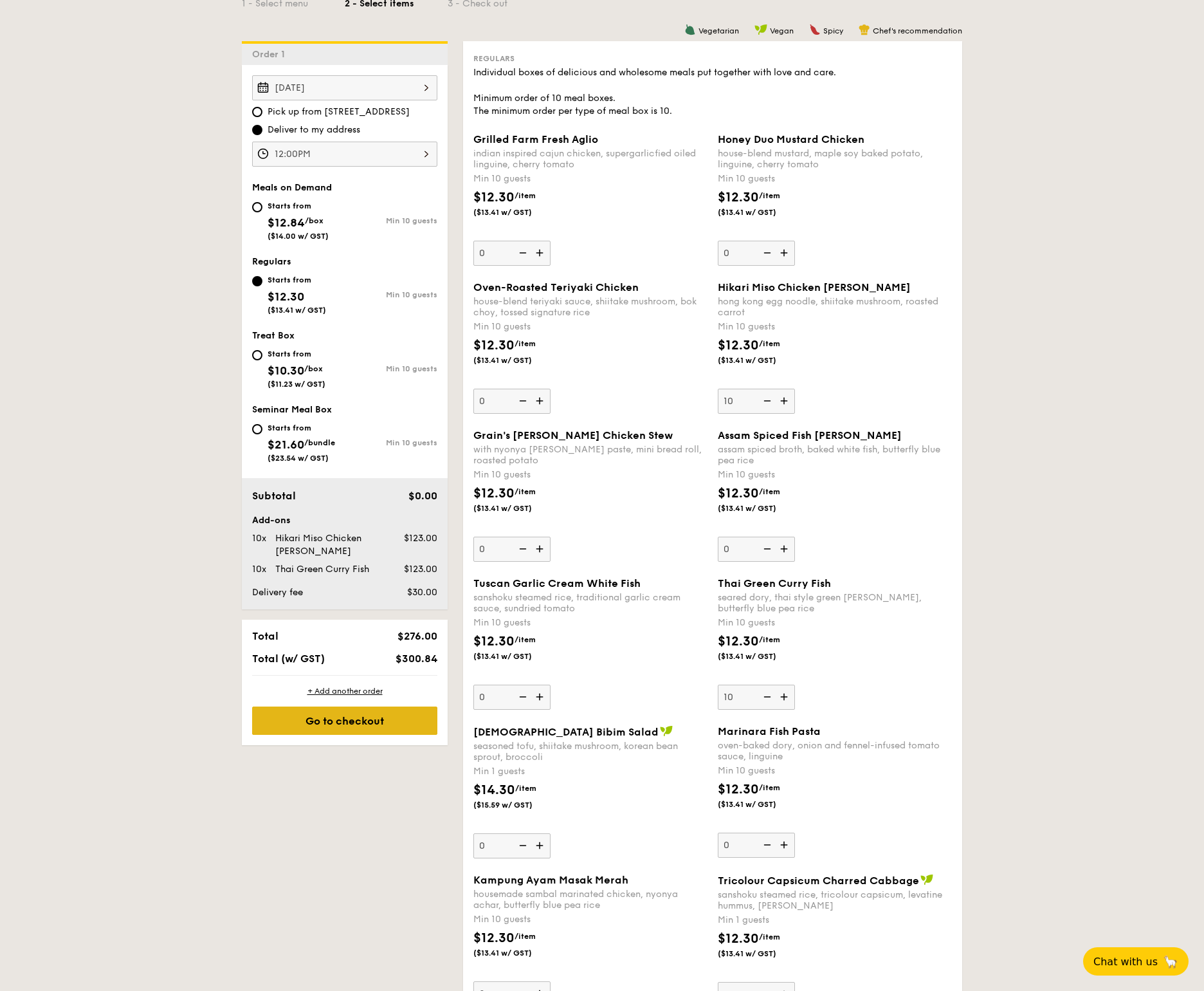
click at [352, 734] on div "Go to checkout" at bounding box center [345, 721] width 186 height 28
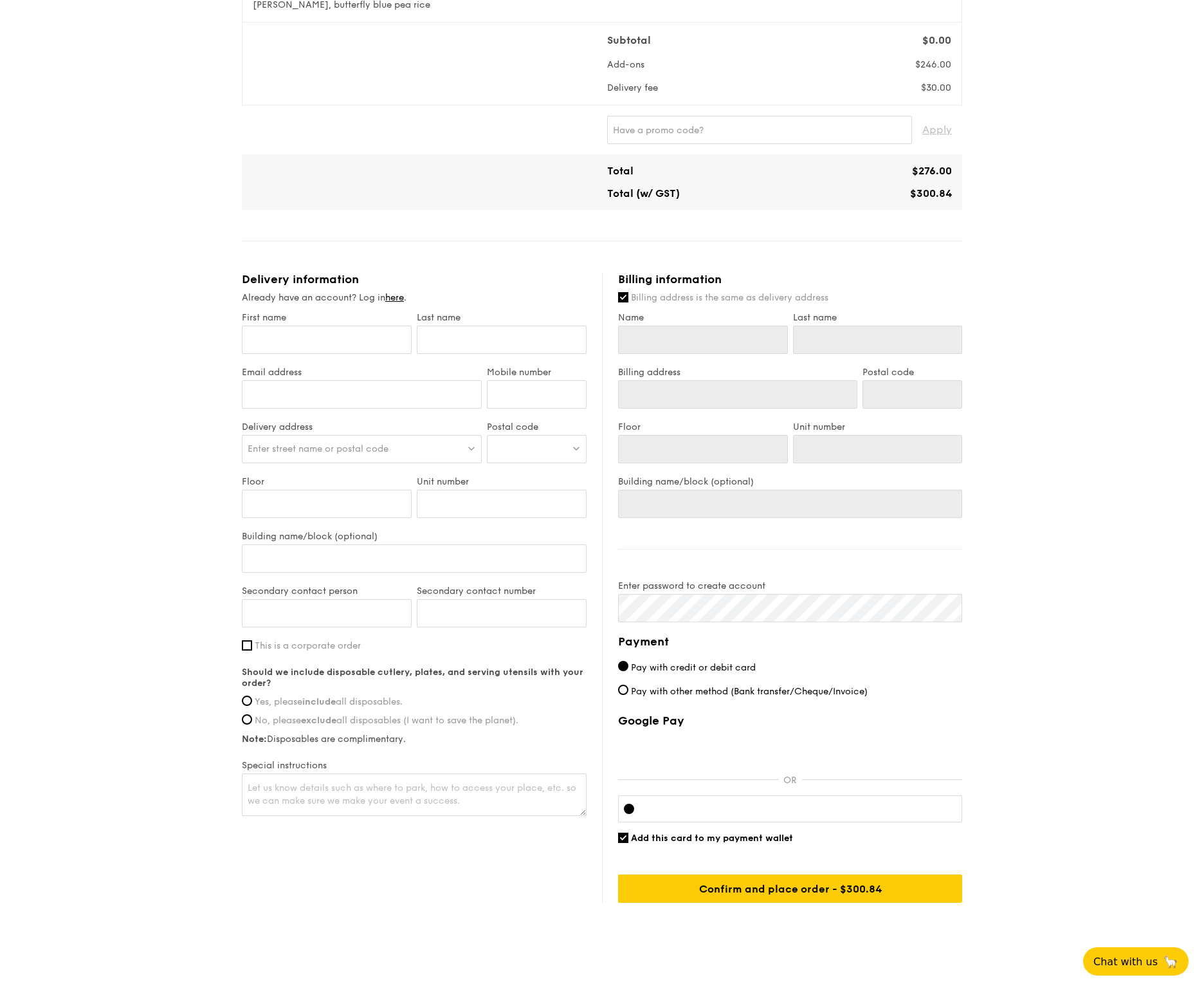
scroll to position [274, 0]
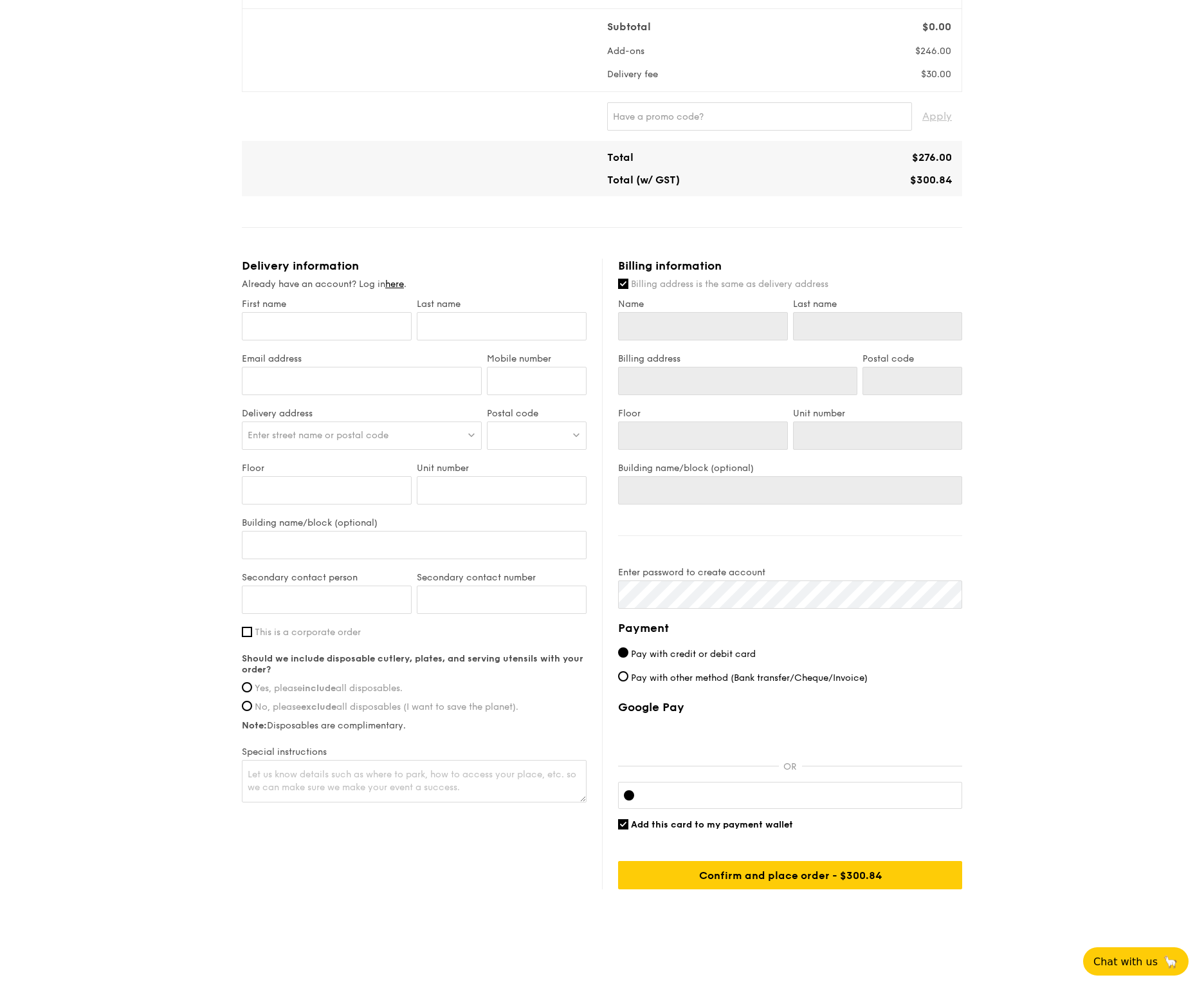
click at [341, 638] on div "First name Last name Email address Mobile number Delivery address Enter street …" at bounding box center [415, 552] width 345 height 506
click at [317, 626] on div "Secondary contact person" at bounding box center [326, 599] width 175 height 54
click at [299, 633] on span "This is a corporate order" at bounding box center [307, 631] width 106 height 11
click at [252, 633] on input "This is a corporate order" at bounding box center [247, 631] width 10 height 10
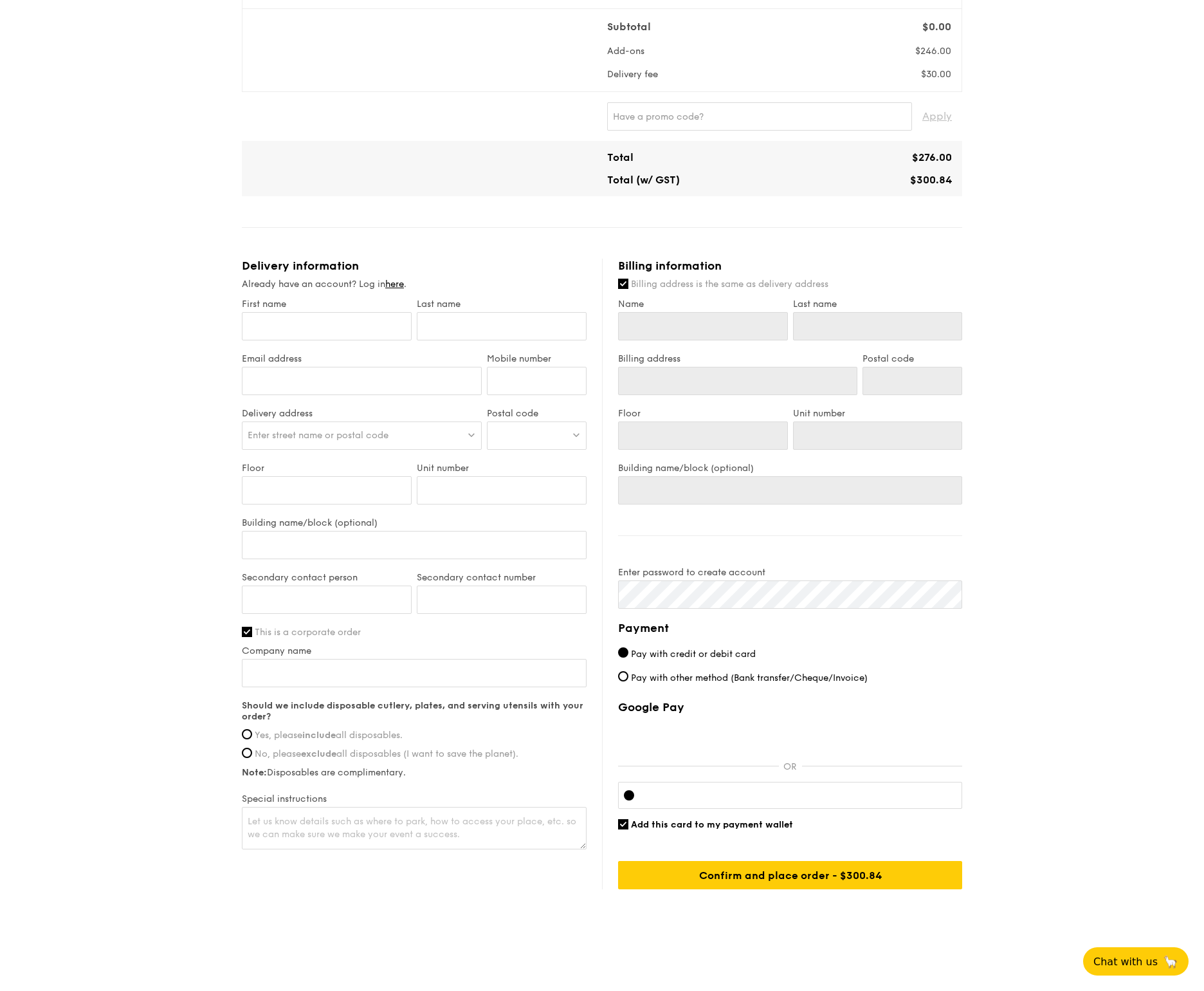
click at [299, 633] on span "This is a corporate order" at bounding box center [307, 631] width 106 height 11
click at [252, 633] on input "This is a corporate order" at bounding box center [247, 631] width 10 height 10
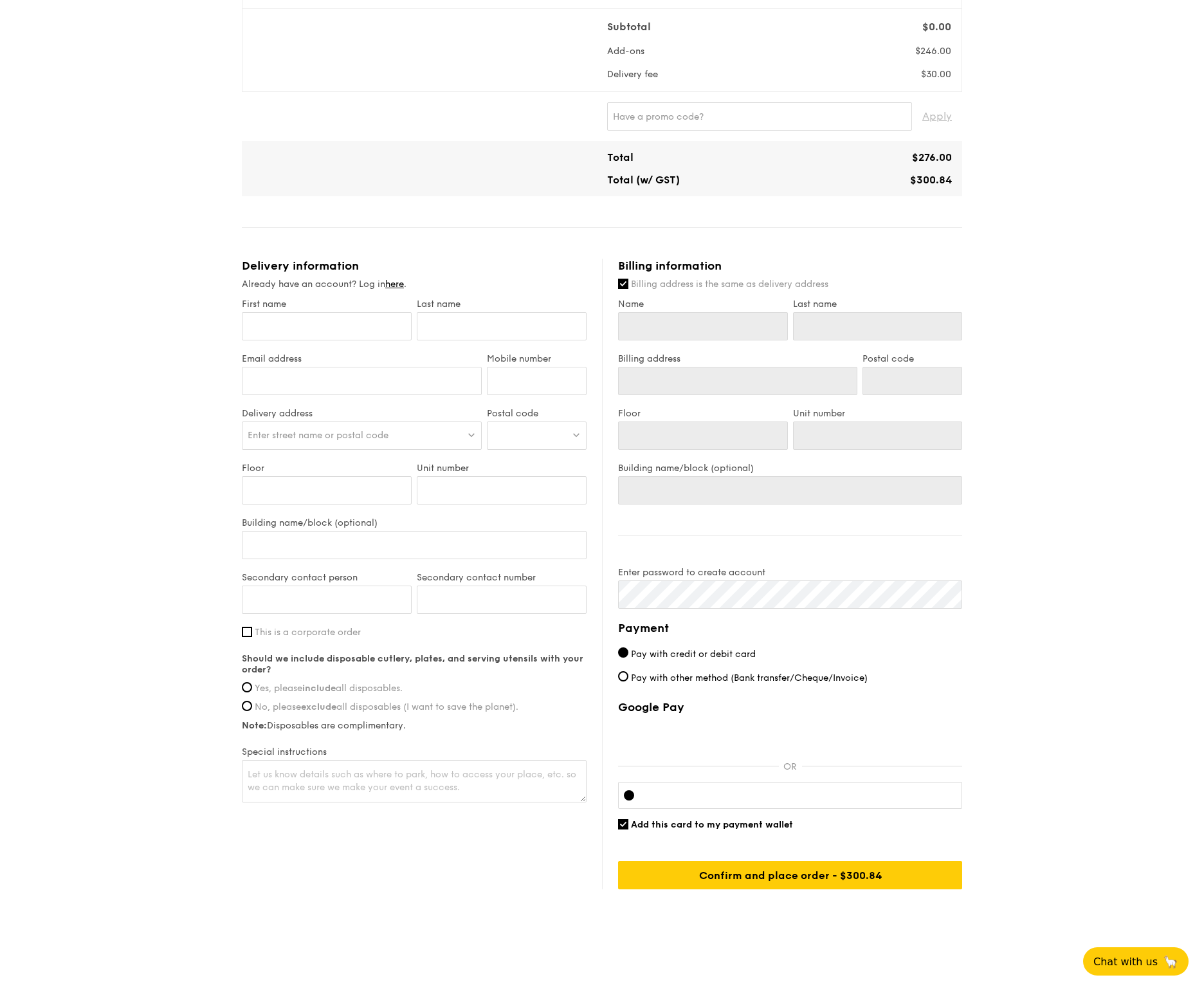
click at [299, 633] on span "This is a corporate order" at bounding box center [307, 631] width 106 height 11
click at [252, 633] on input "This is a corporate order" at bounding box center [247, 631] width 10 height 10
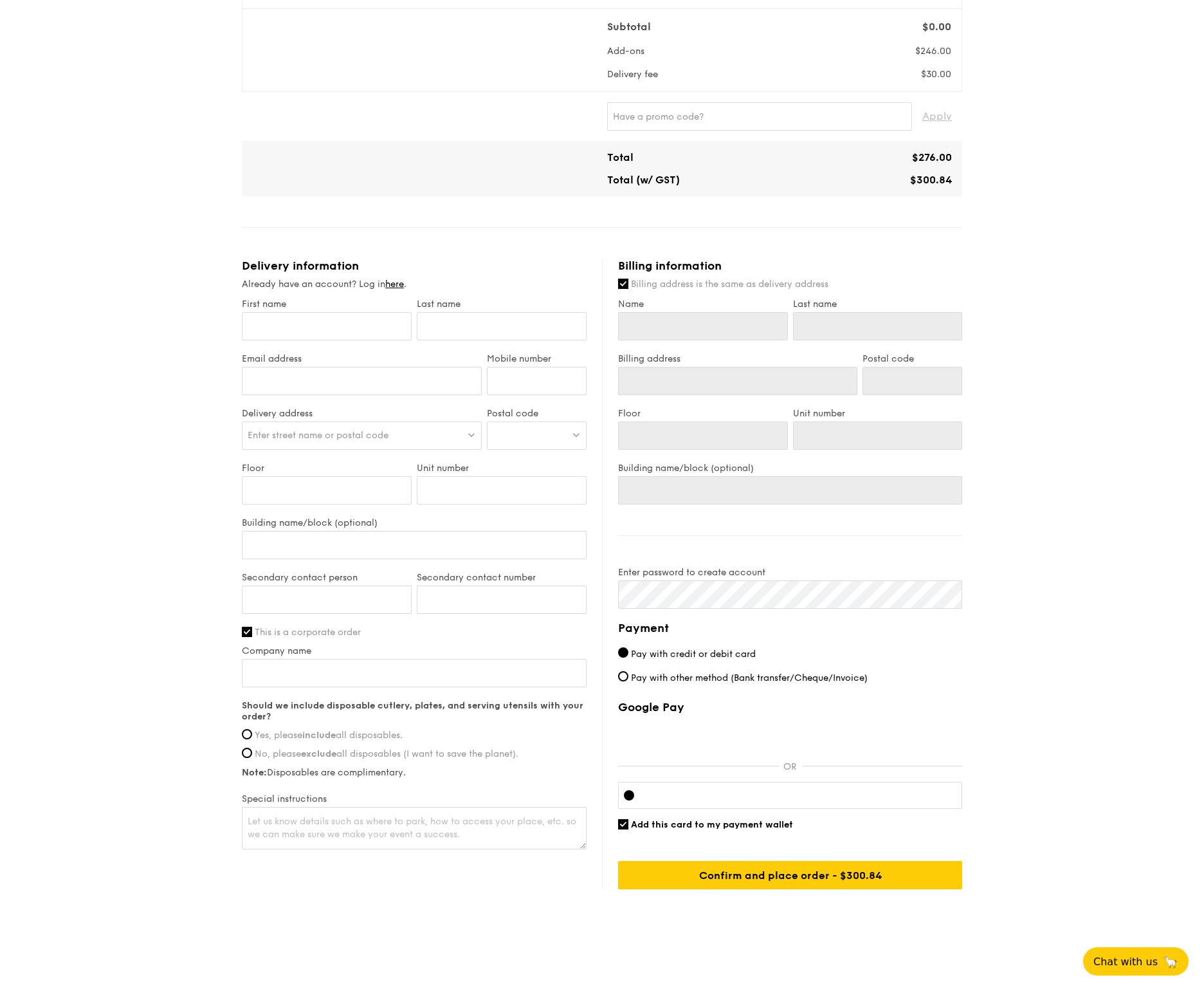
click at [299, 633] on span "This is a corporate order" at bounding box center [307, 631] width 106 height 11
click at [252, 633] on input "This is a corporate order" at bounding box center [247, 631] width 10 height 10
checkbox input "false"
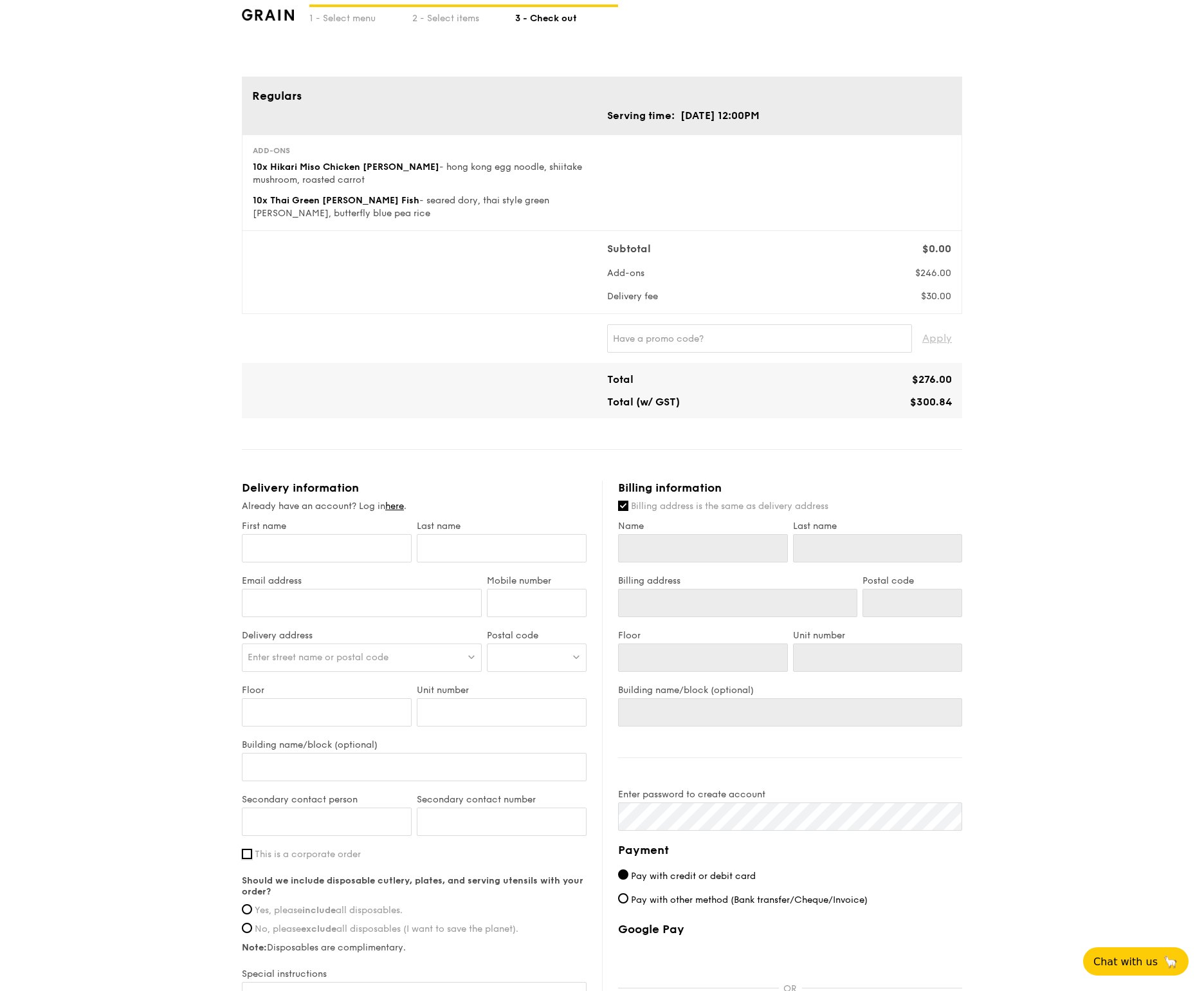
scroll to position [0, 0]
